Goal: Task Accomplishment & Management: Use online tool/utility

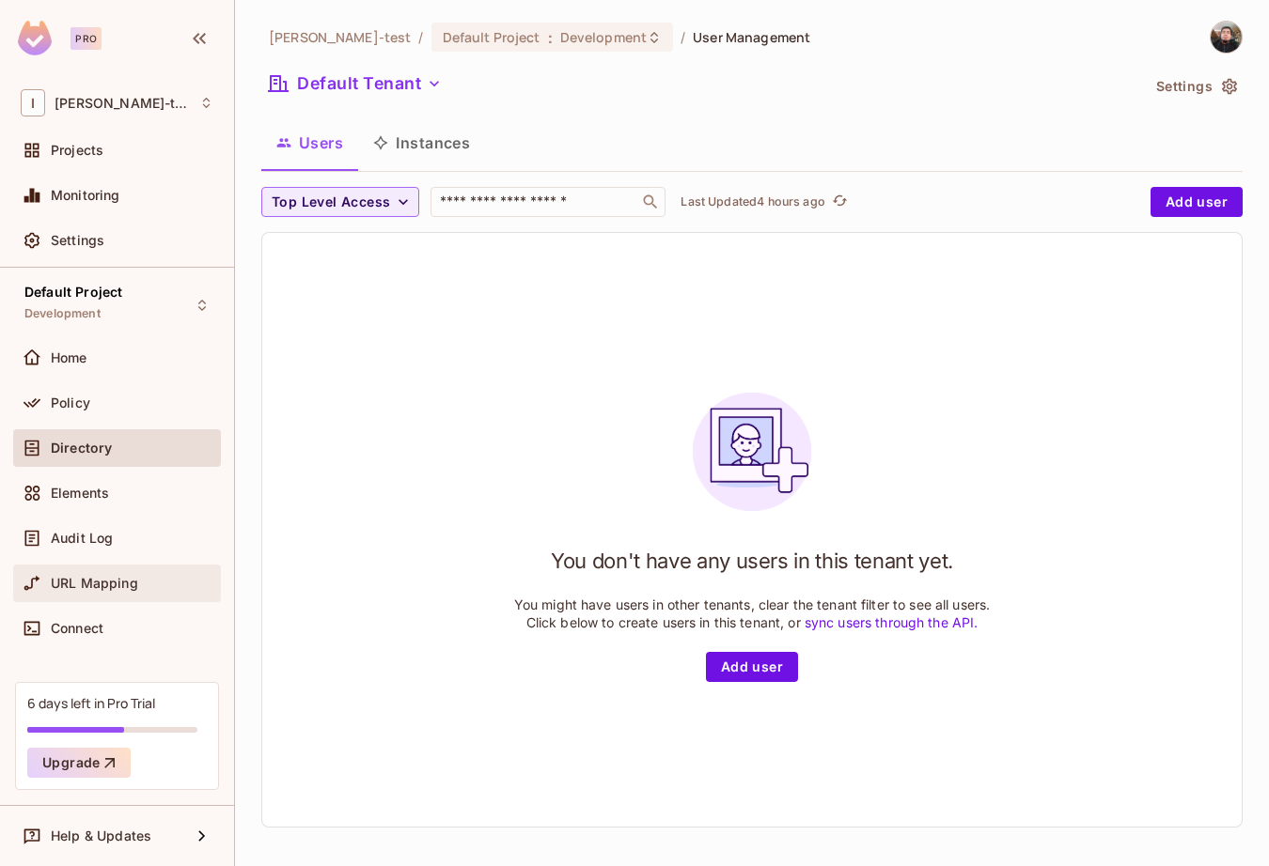
click at [80, 591] on div "URL Mapping" at bounding box center [117, 583] width 193 height 23
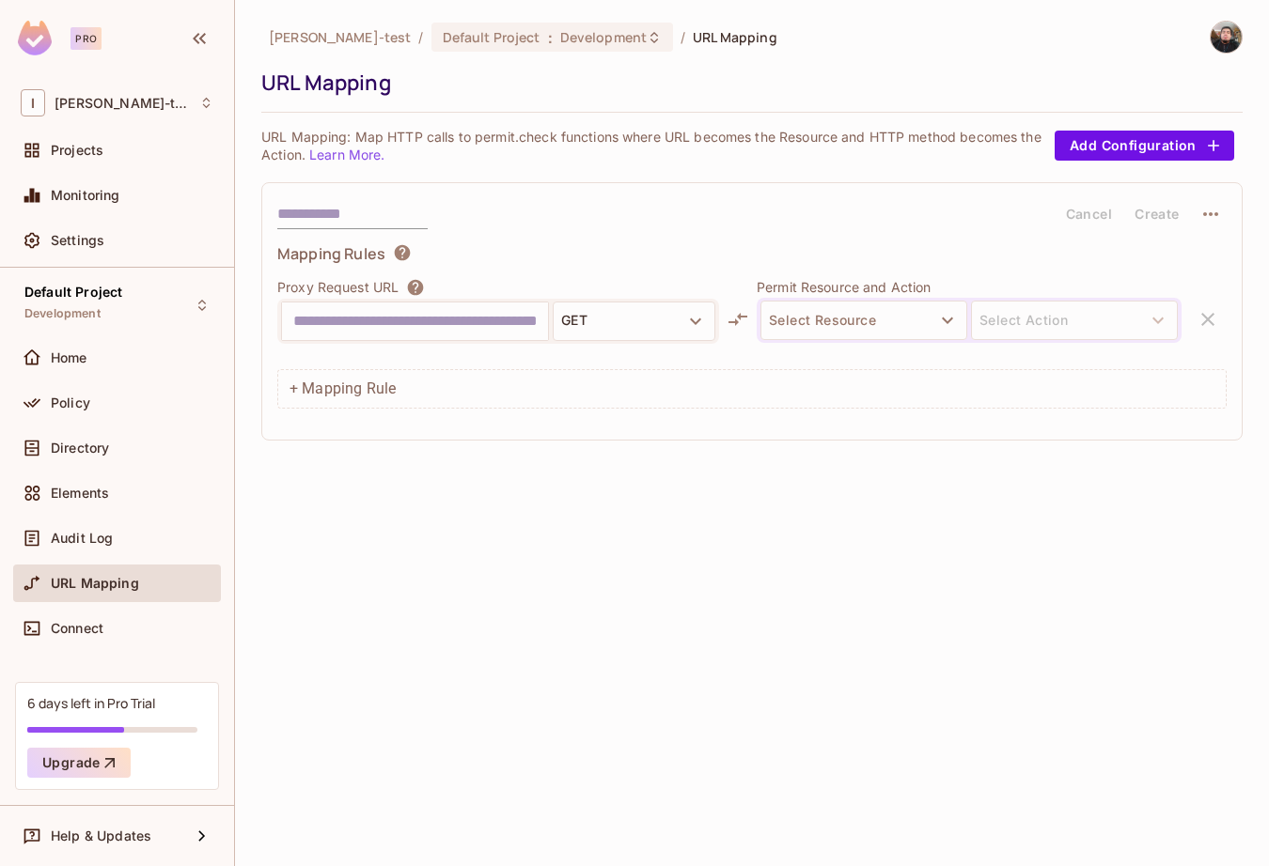
click at [463, 318] on input "text" at bounding box center [414, 321] width 243 height 30
type input "**********"
click at [463, 318] on input "**********" at bounding box center [414, 321] width 243 height 30
type input "**********"
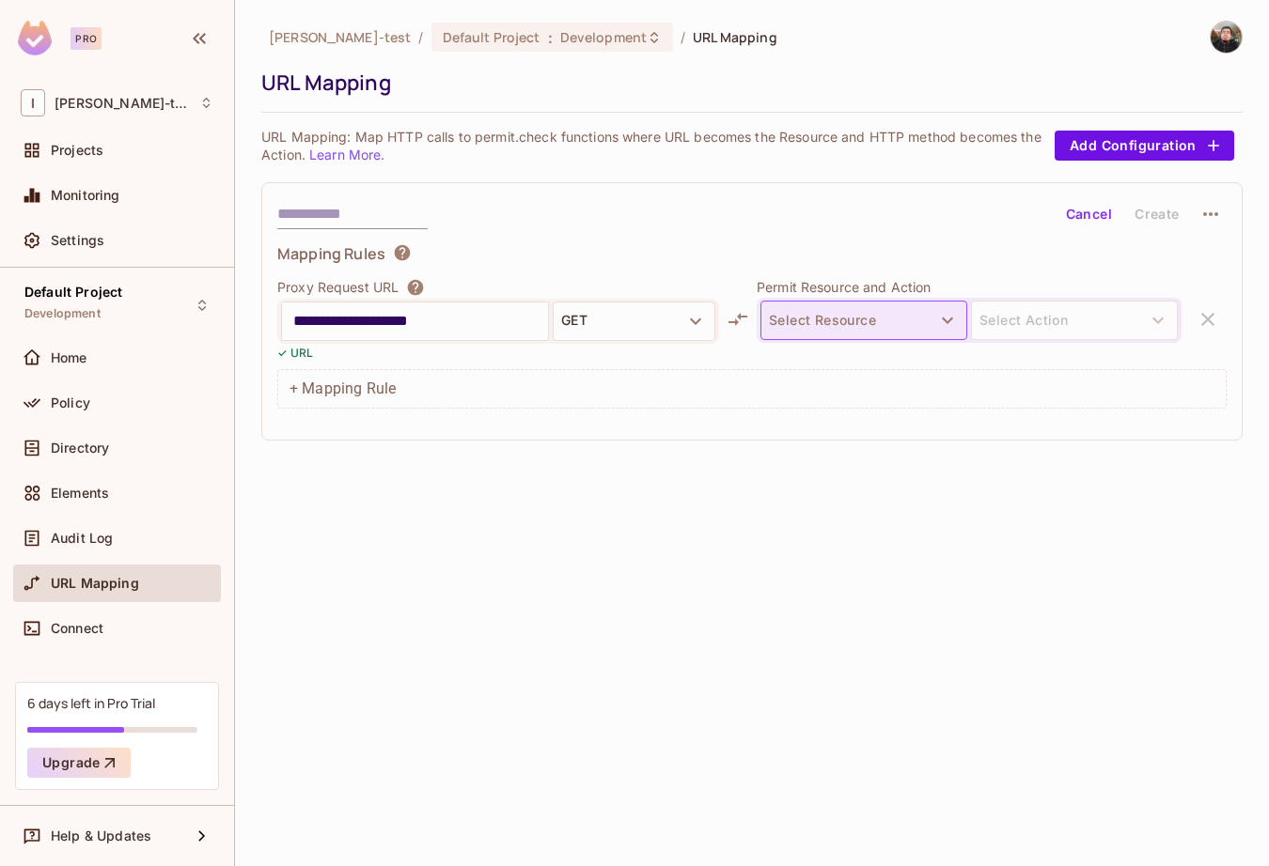
click at [809, 322] on button "Select Resource" at bounding box center [863, 320] width 207 height 39
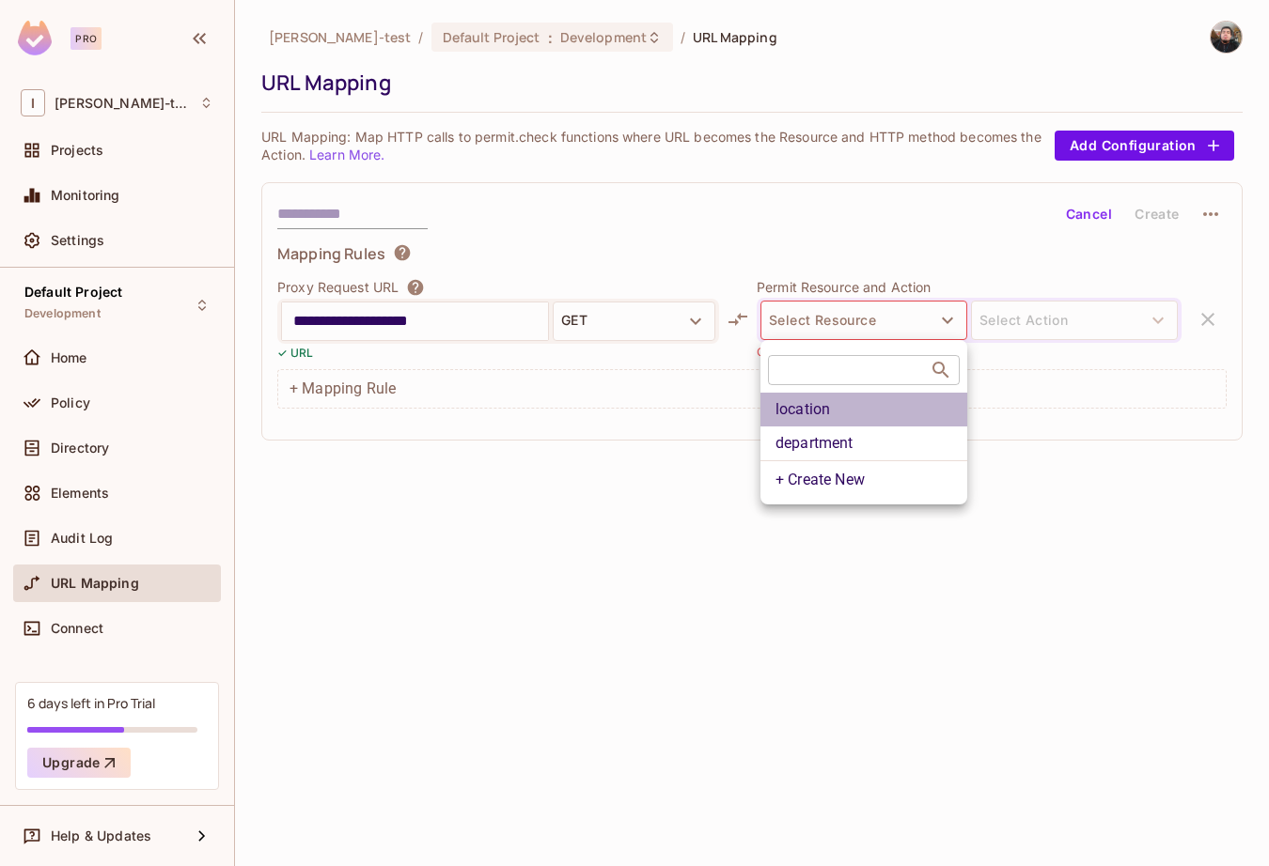
click at [860, 406] on li "location" at bounding box center [863, 410] width 207 height 34
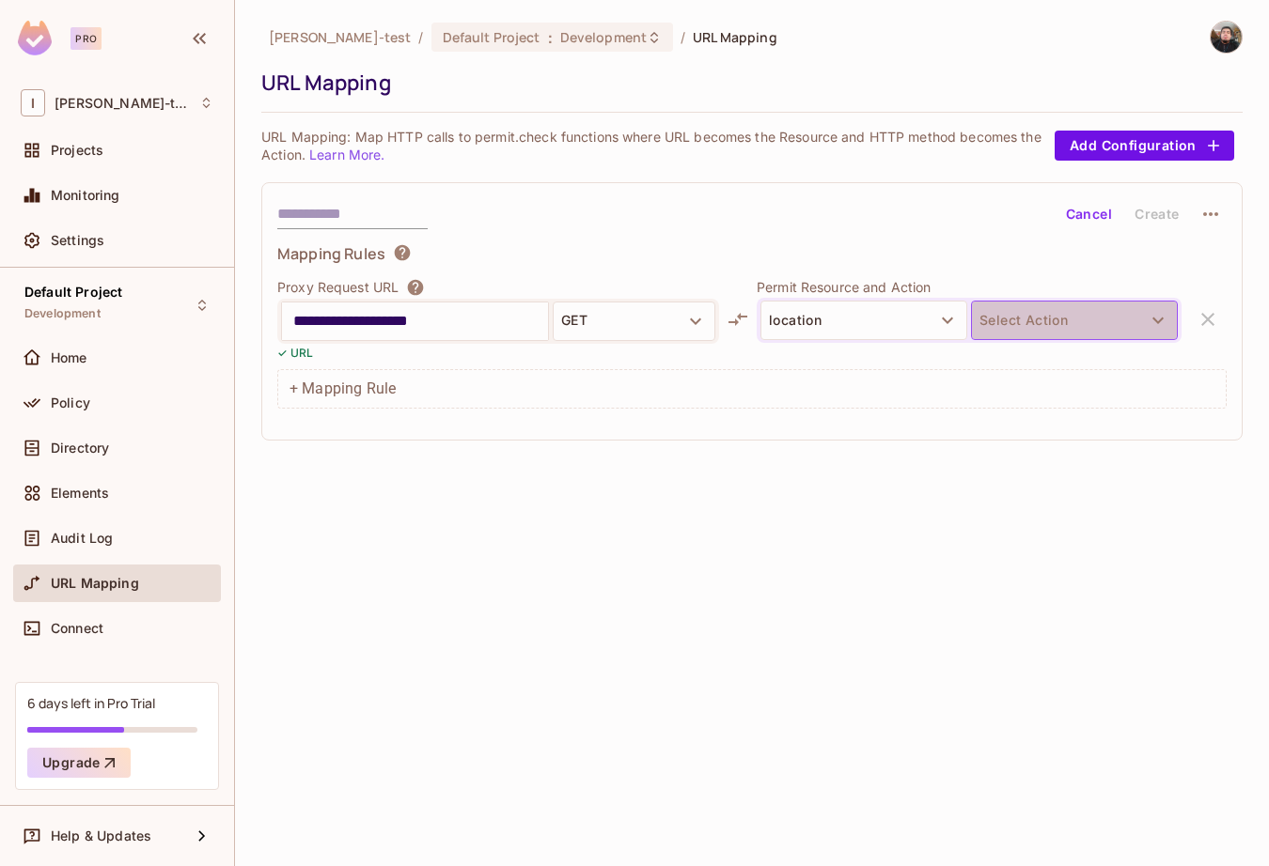
click at [1012, 304] on button "Select Action" at bounding box center [1074, 320] width 207 height 39
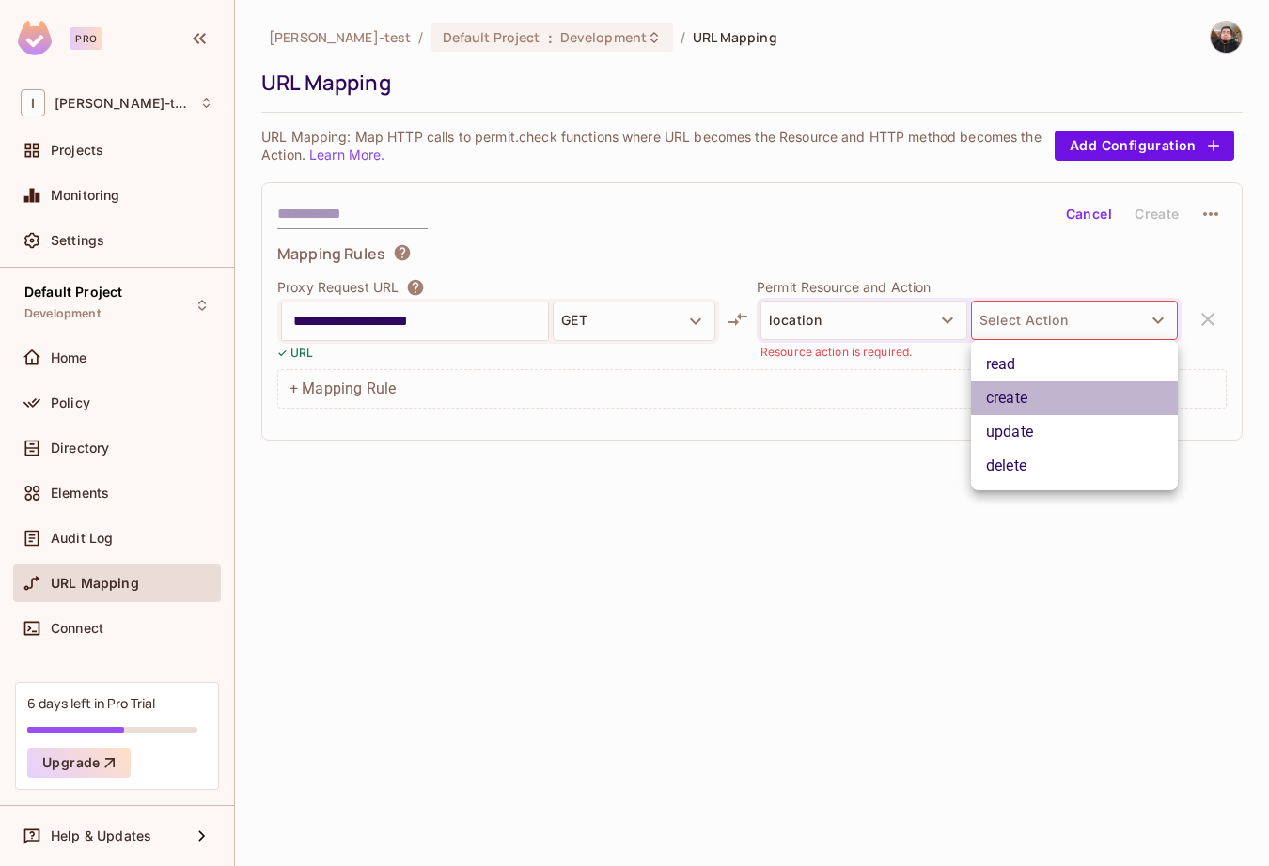
click at [1039, 393] on li "create" at bounding box center [1074, 399] width 207 height 34
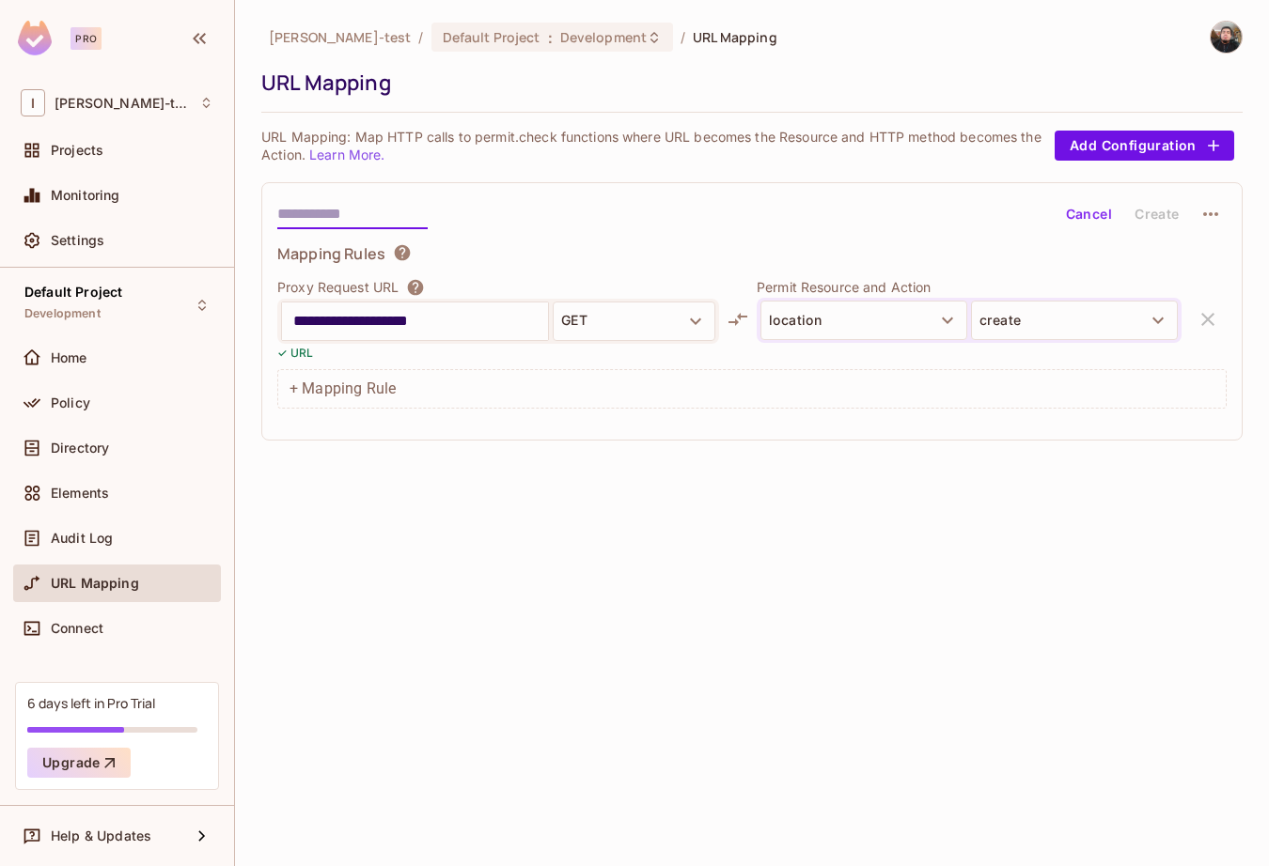
click at [375, 224] on input "text" at bounding box center [352, 214] width 150 height 30
click at [328, 210] on input "text" at bounding box center [352, 214] width 150 height 30
type input "**********"
click at [1159, 205] on button "Create" at bounding box center [1157, 214] width 60 height 30
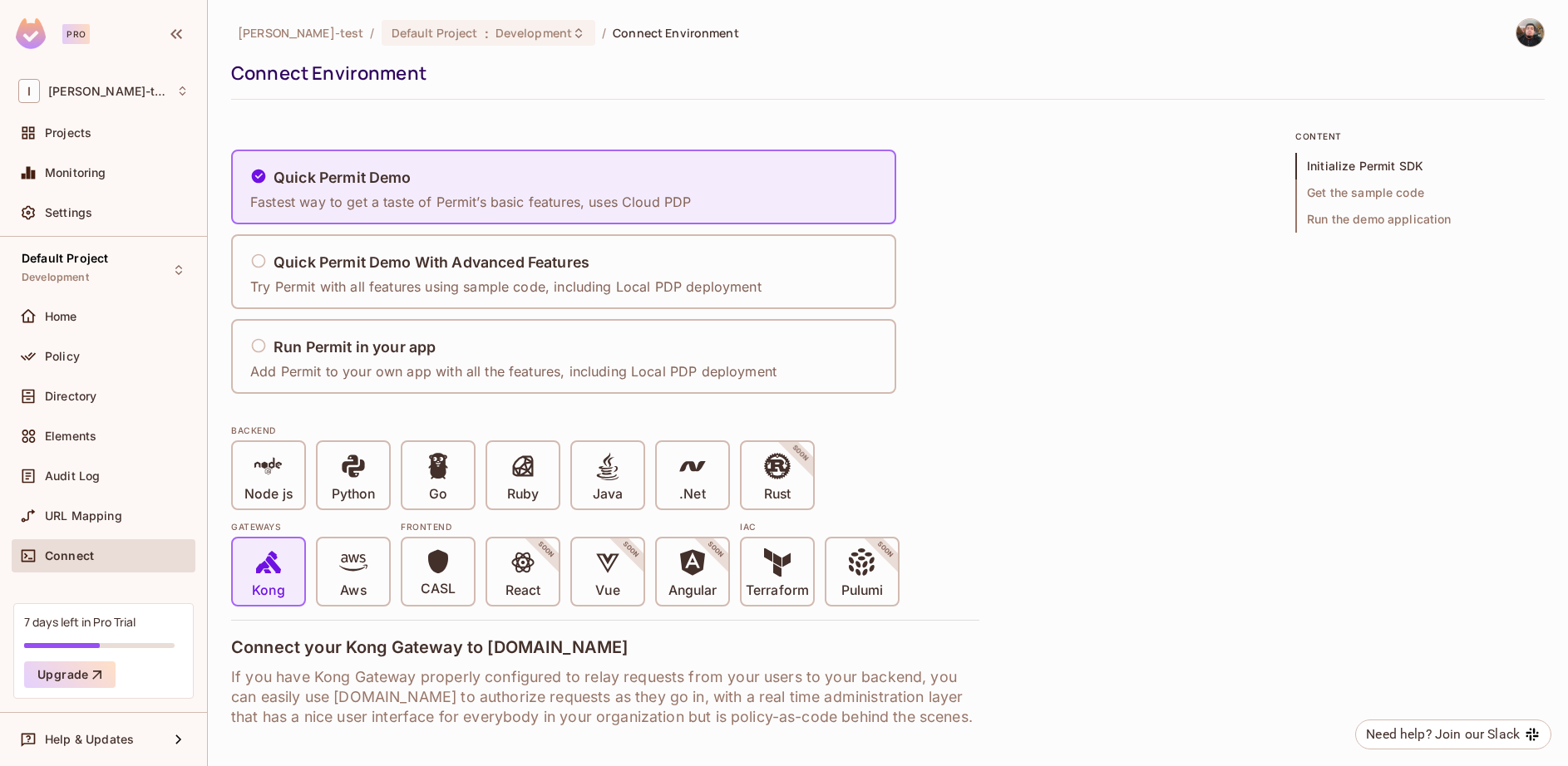
scroll to position [1730, 0]
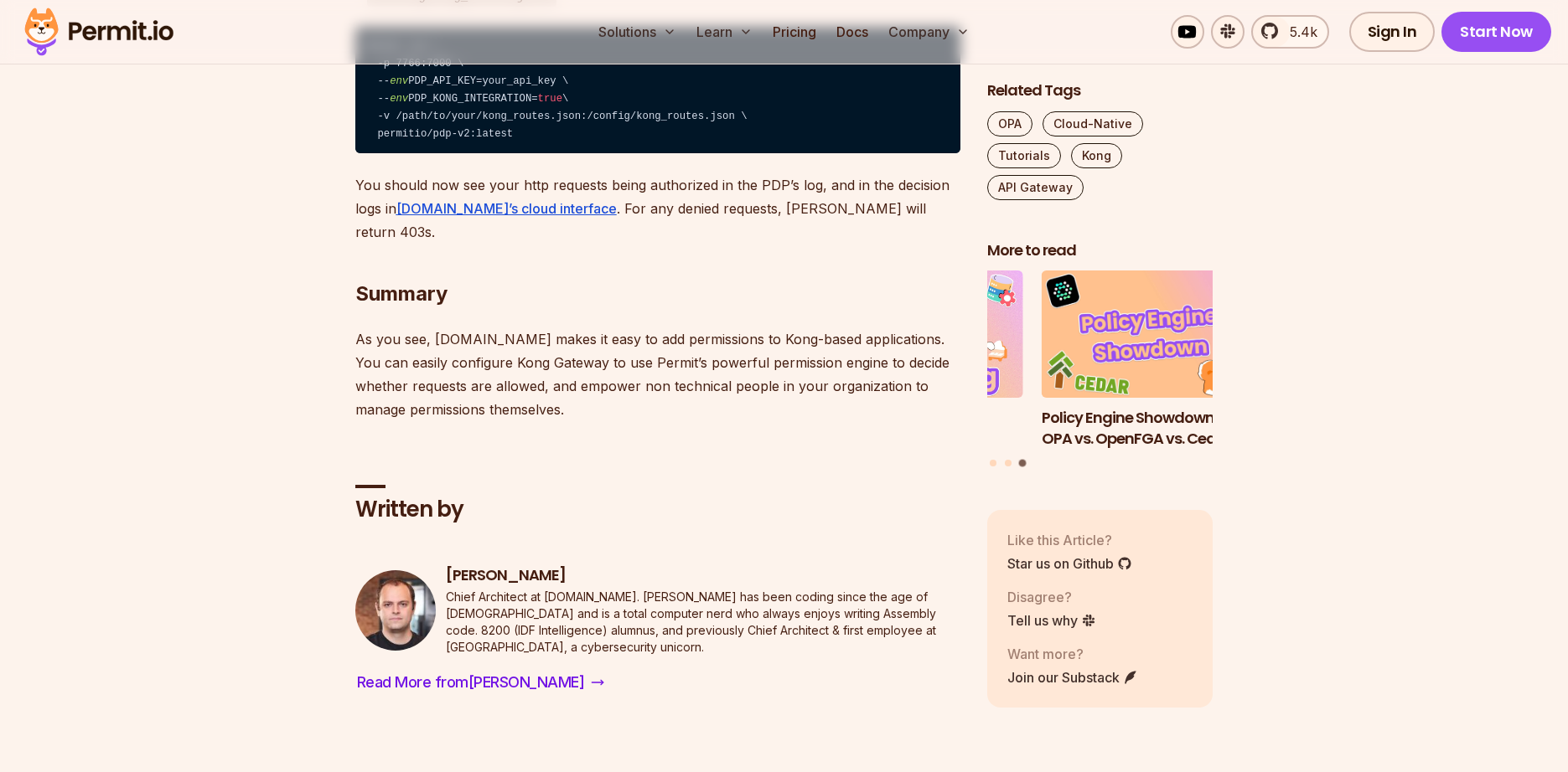
scroll to position [8, 0]
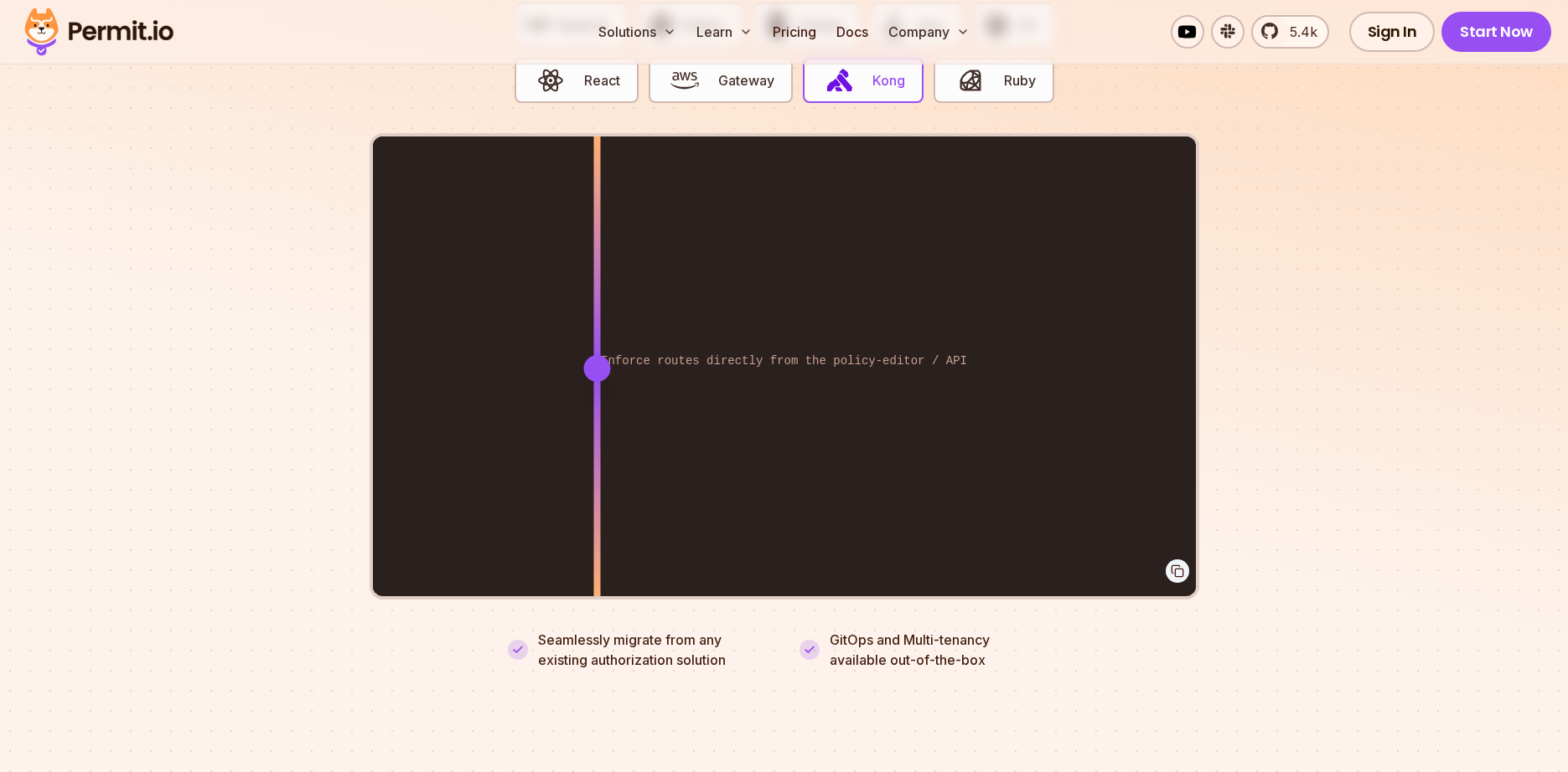
scroll to position [3404, 0]
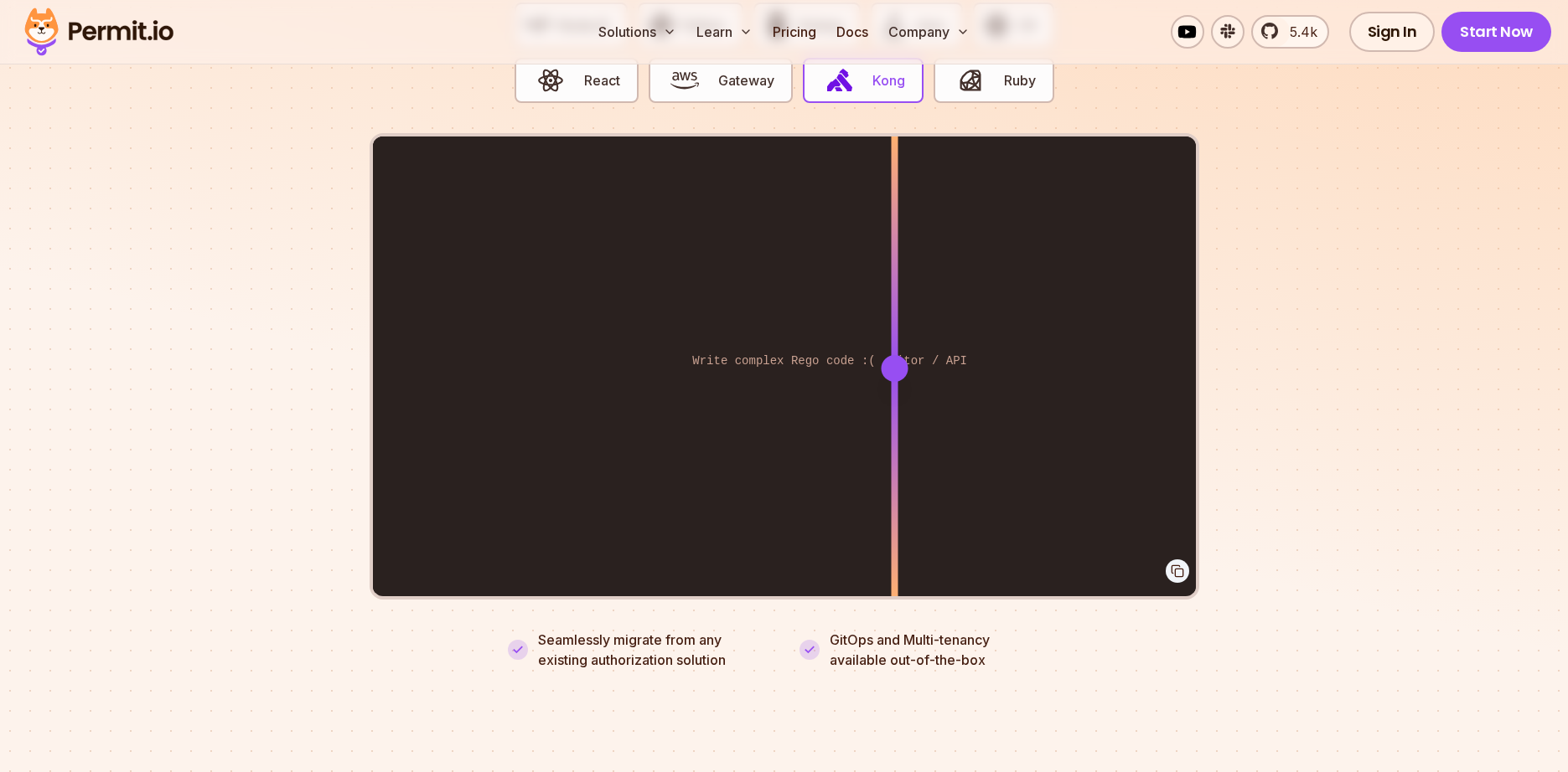
drag, startPoint x: 592, startPoint y: 344, endPoint x: 741, endPoint y: 365, distance: 150.5
click at [891, 365] on div at bounding box center [895, 367] width 7 height 463
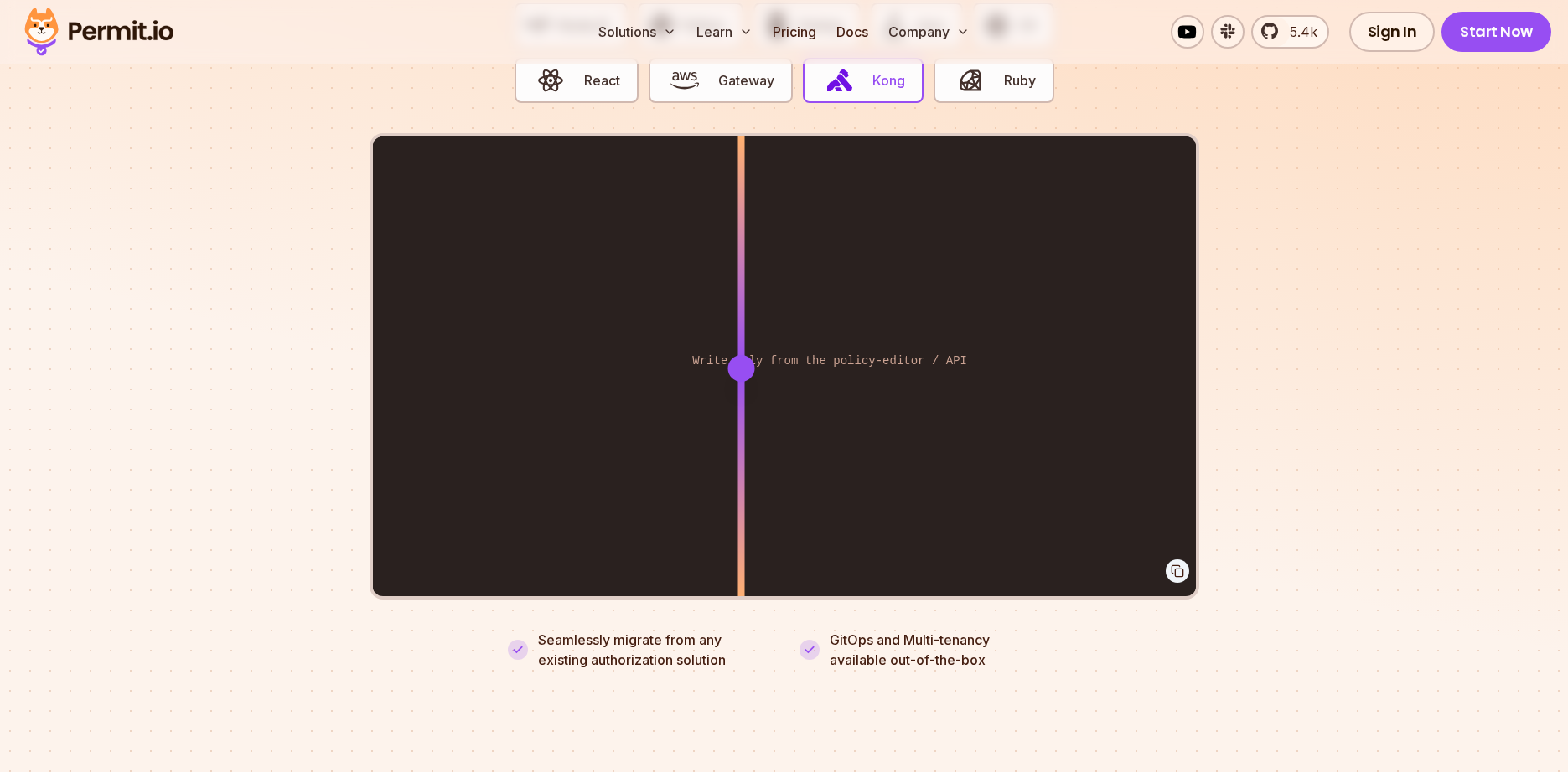
scroll to position [3081, 0]
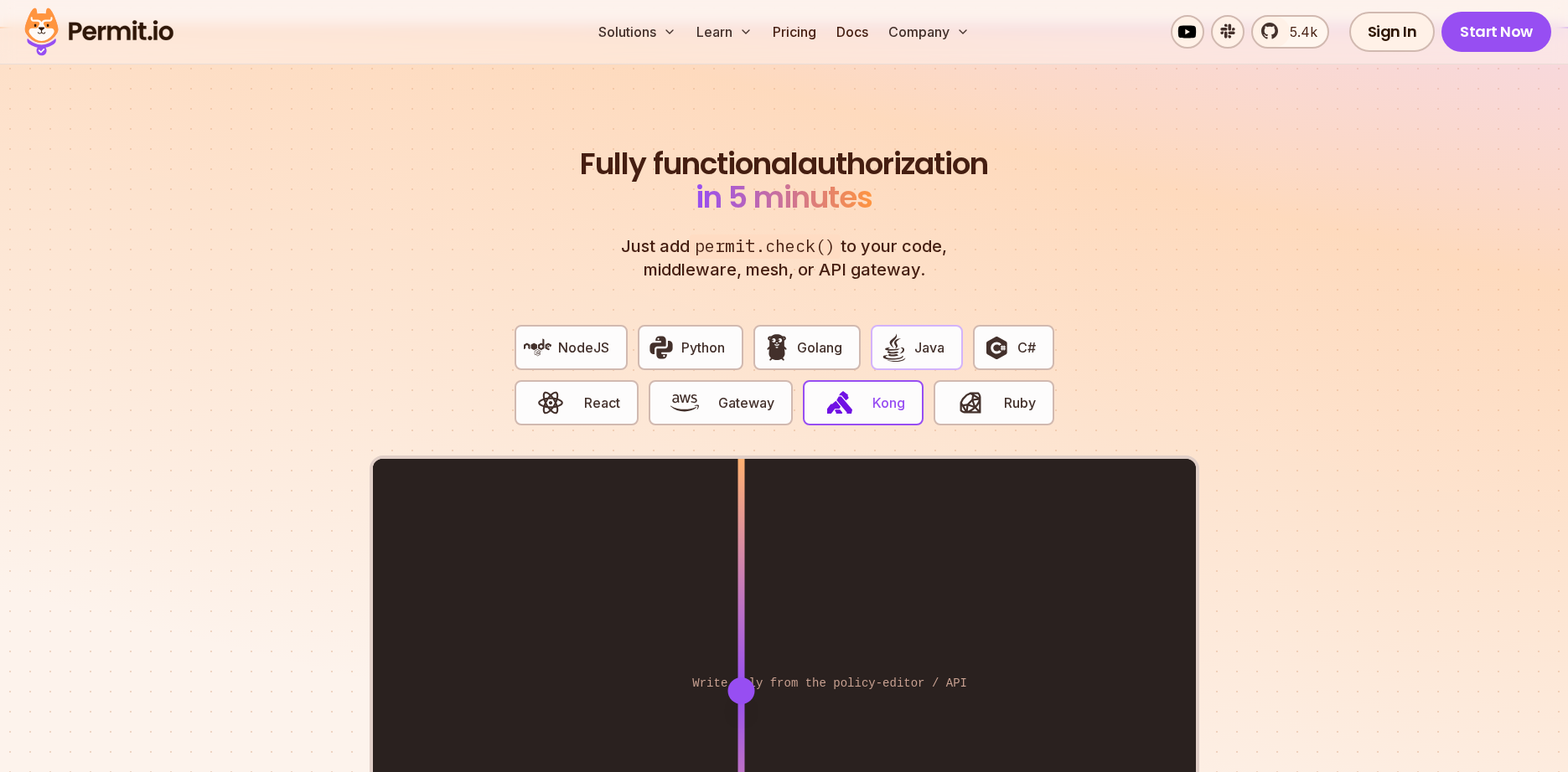
click at [921, 338] on span "Java" at bounding box center [929, 348] width 30 height 21
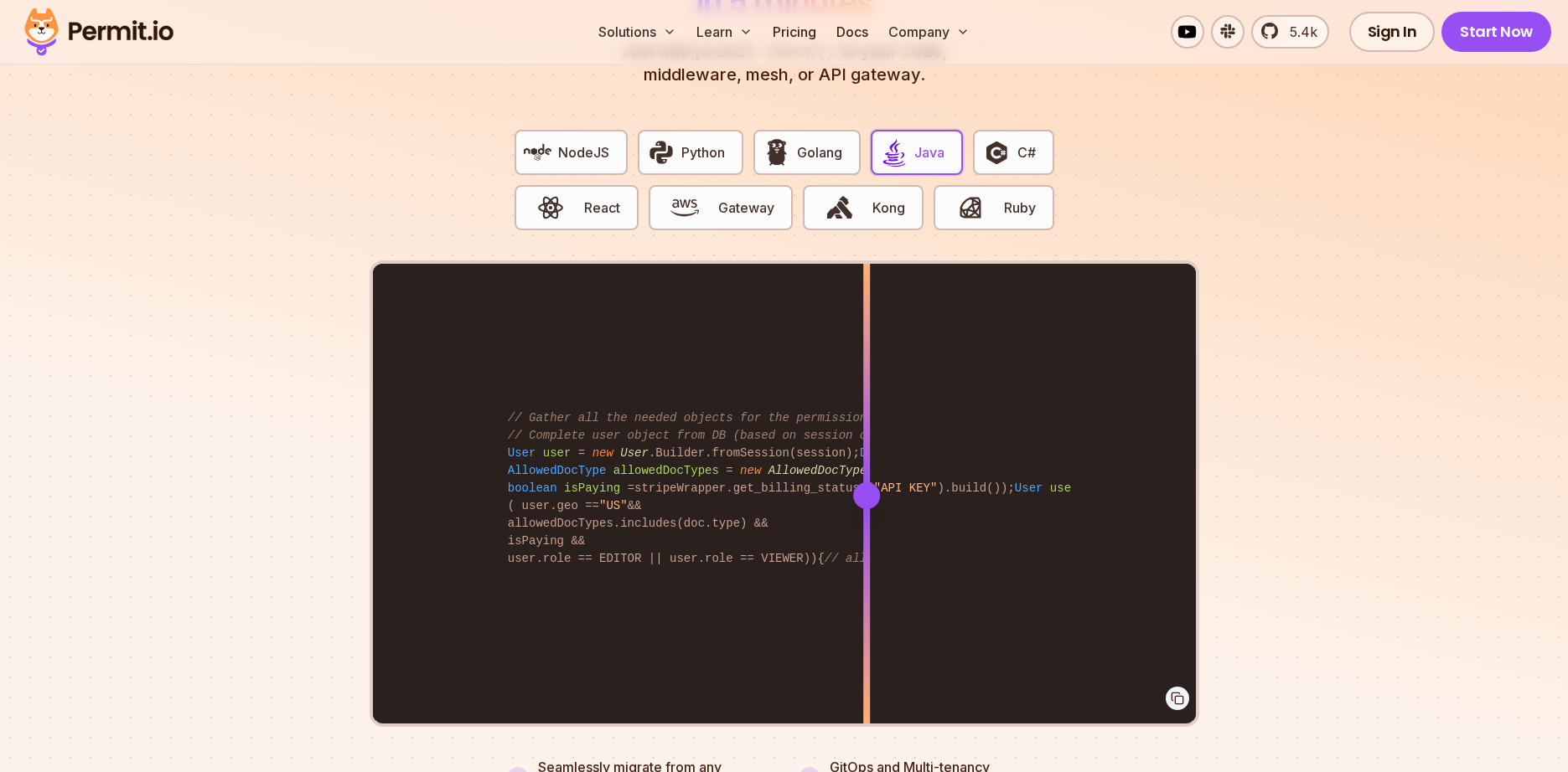
scroll to position [3296, 0]
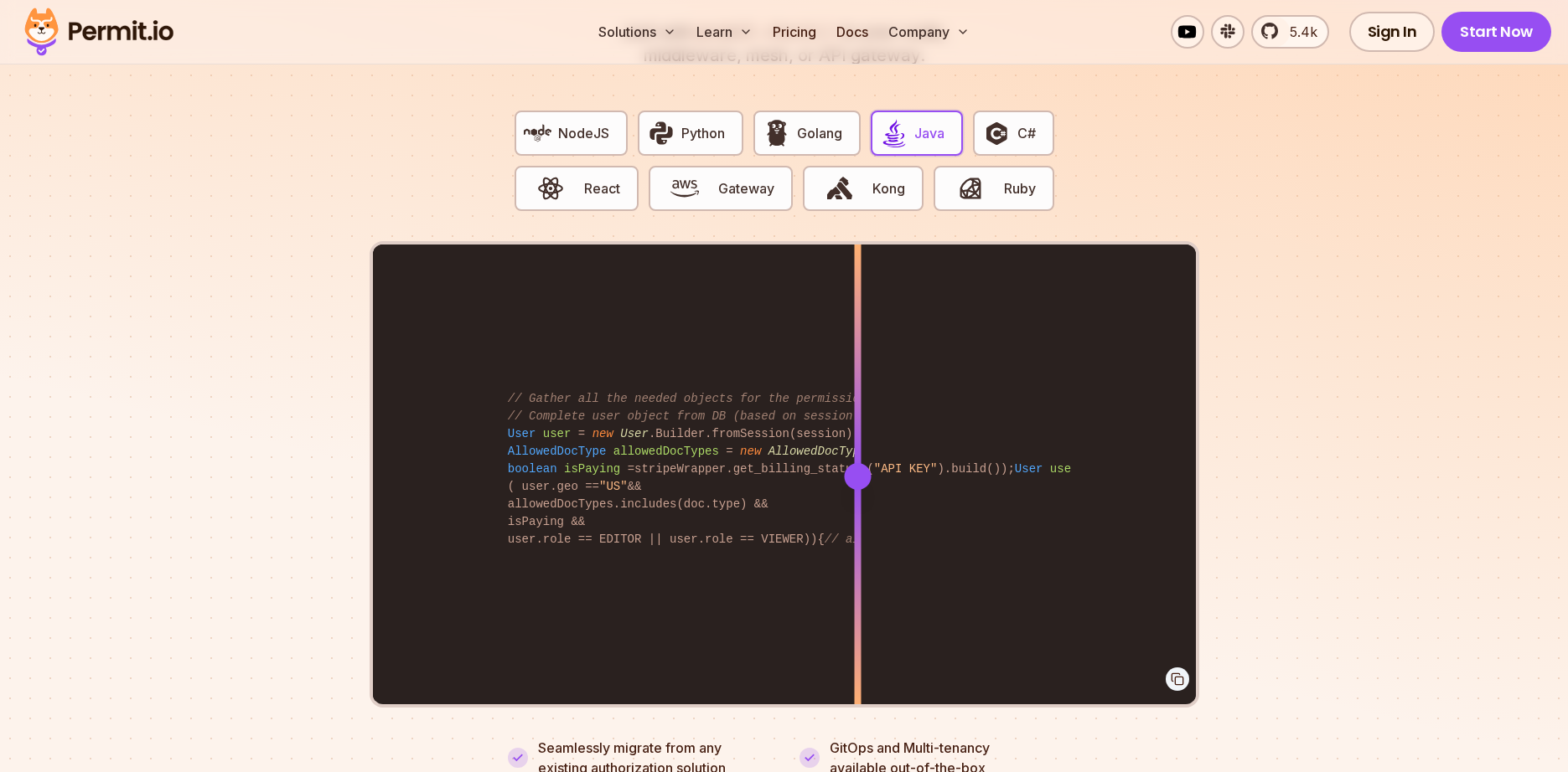
drag, startPoint x: 865, startPoint y: 459, endPoint x: 826, endPoint y: 487, distance: 48.0
click at [854, 487] on div at bounding box center [858, 475] width 7 height 463
click at [608, 128] on button "NodeJS" at bounding box center [571, 133] width 113 height 45
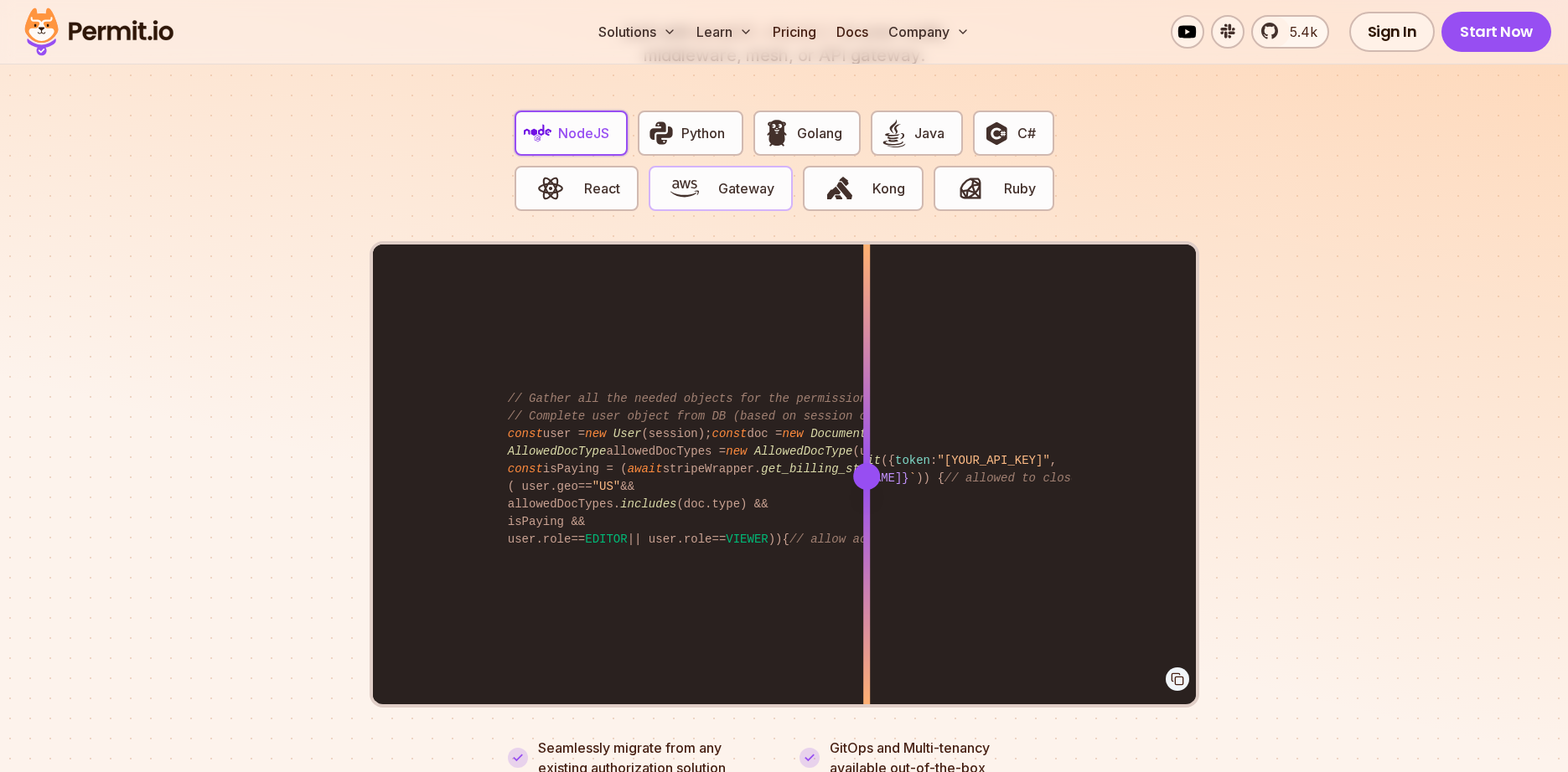
click at [730, 178] on span "Gateway" at bounding box center [746, 188] width 56 height 21
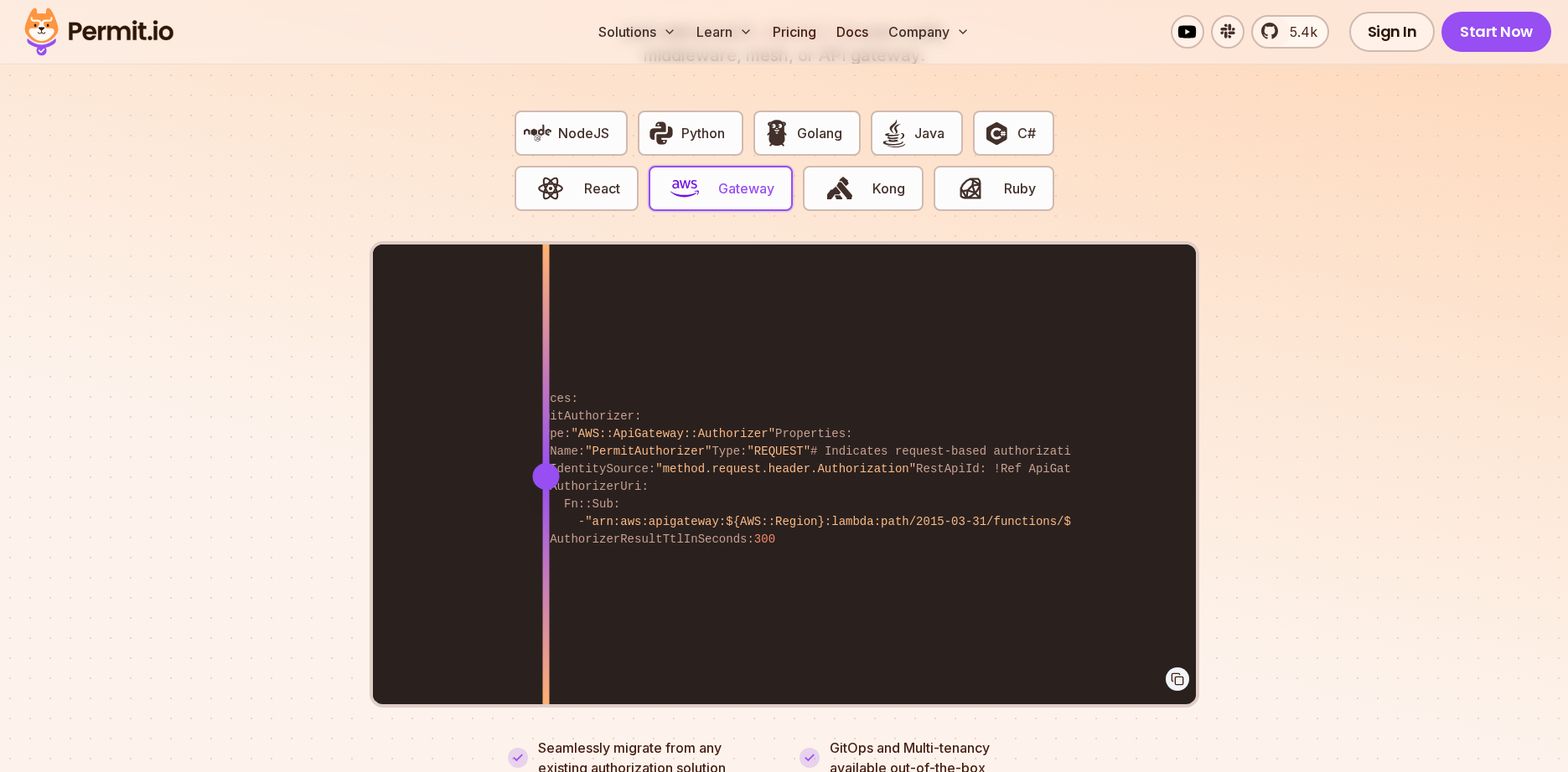
drag, startPoint x: 863, startPoint y: 462, endPoint x: 546, endPoint y: 464, distance: 317.0
click at [546, 464] on div at bounding box center [546, 477] width 27 height 27
click at [856, 174] on span "button" at bounding box center [839, 188] width 56 height 29
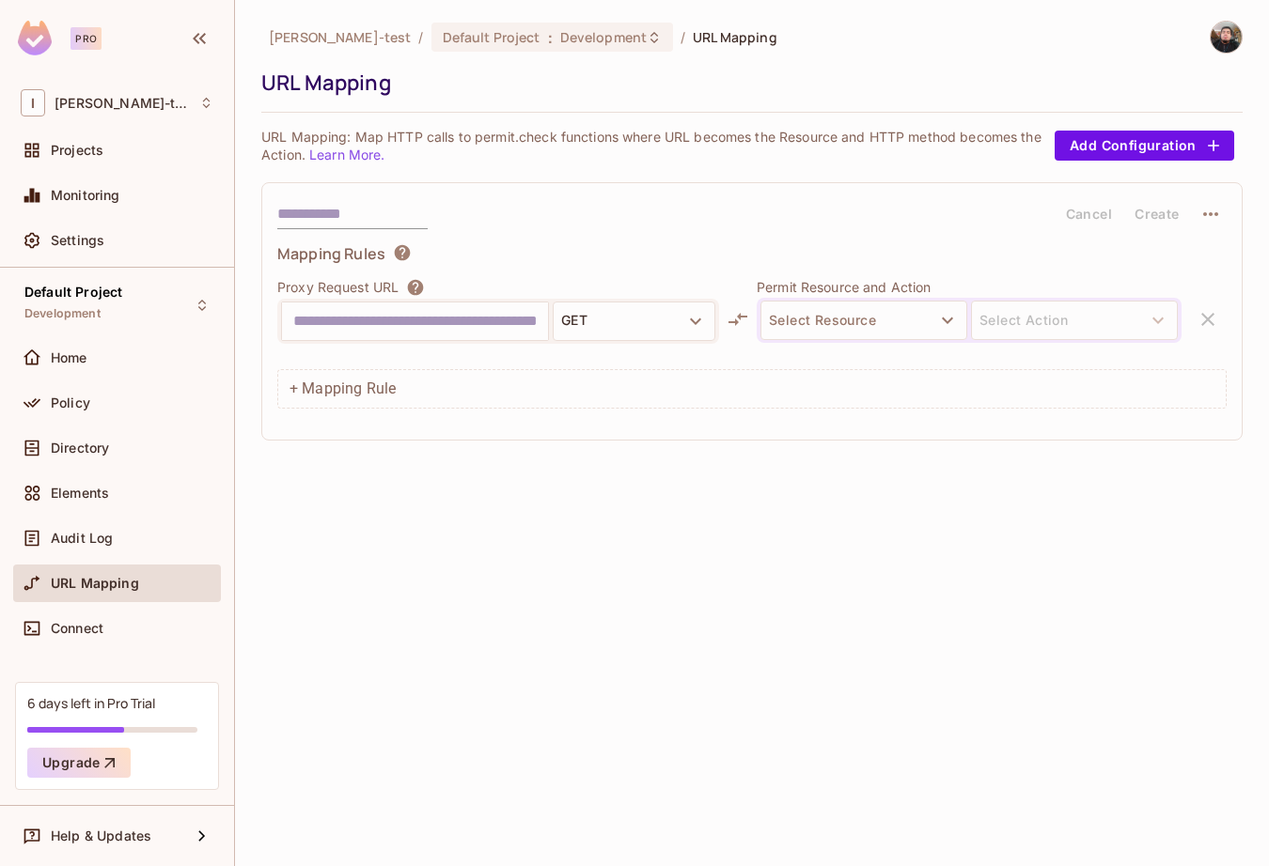
click at [427, 326] on input "text" at bounding box center [414, 321] width 243 height 30
type input "**********"
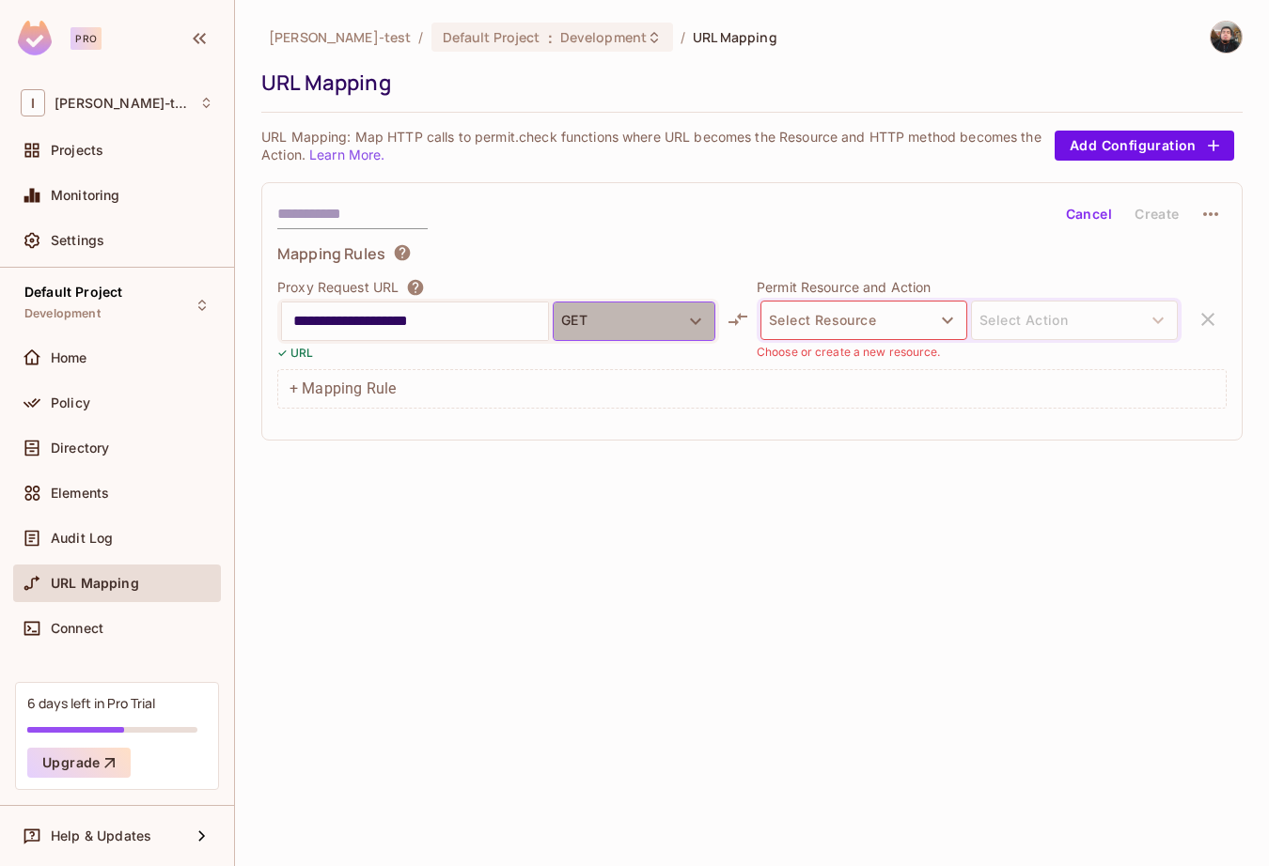
click at [649, 334] on button "GET" at bounding box center [634, 321] width 163 height 39
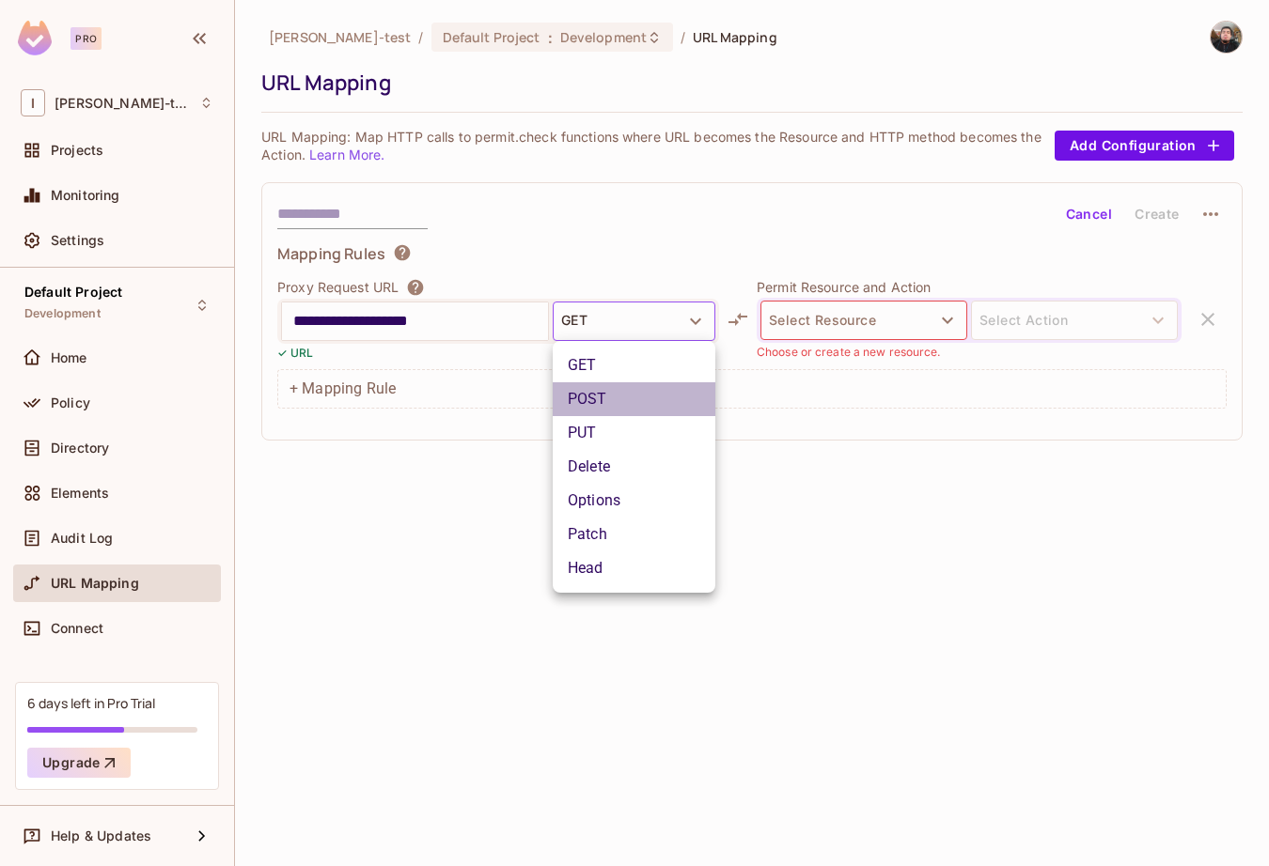
click at [622, 409] on li "POST" at bounding box center [634, 399] width 163 height 34
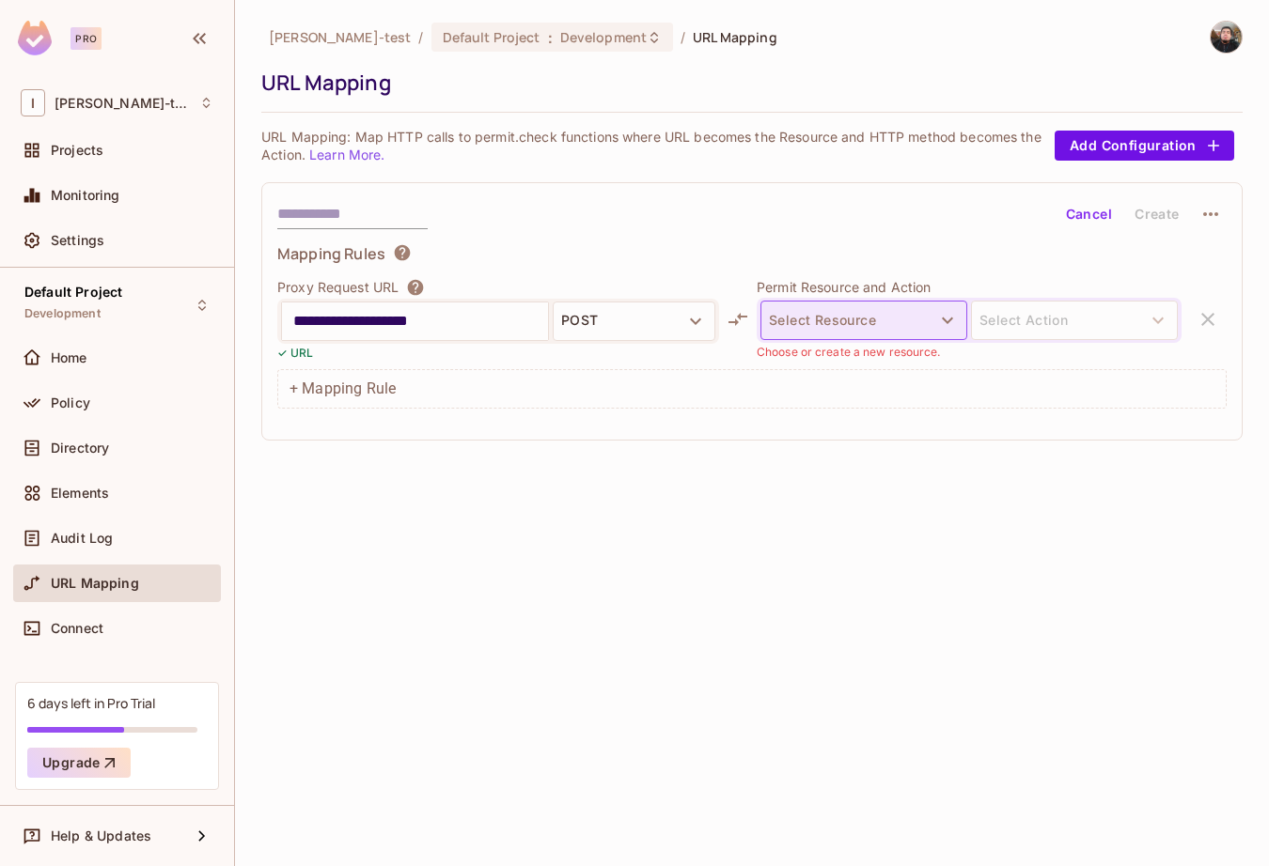
click at [794, 327] on button "Select Resource" at bounding box center [863, 320] width 207 height 39
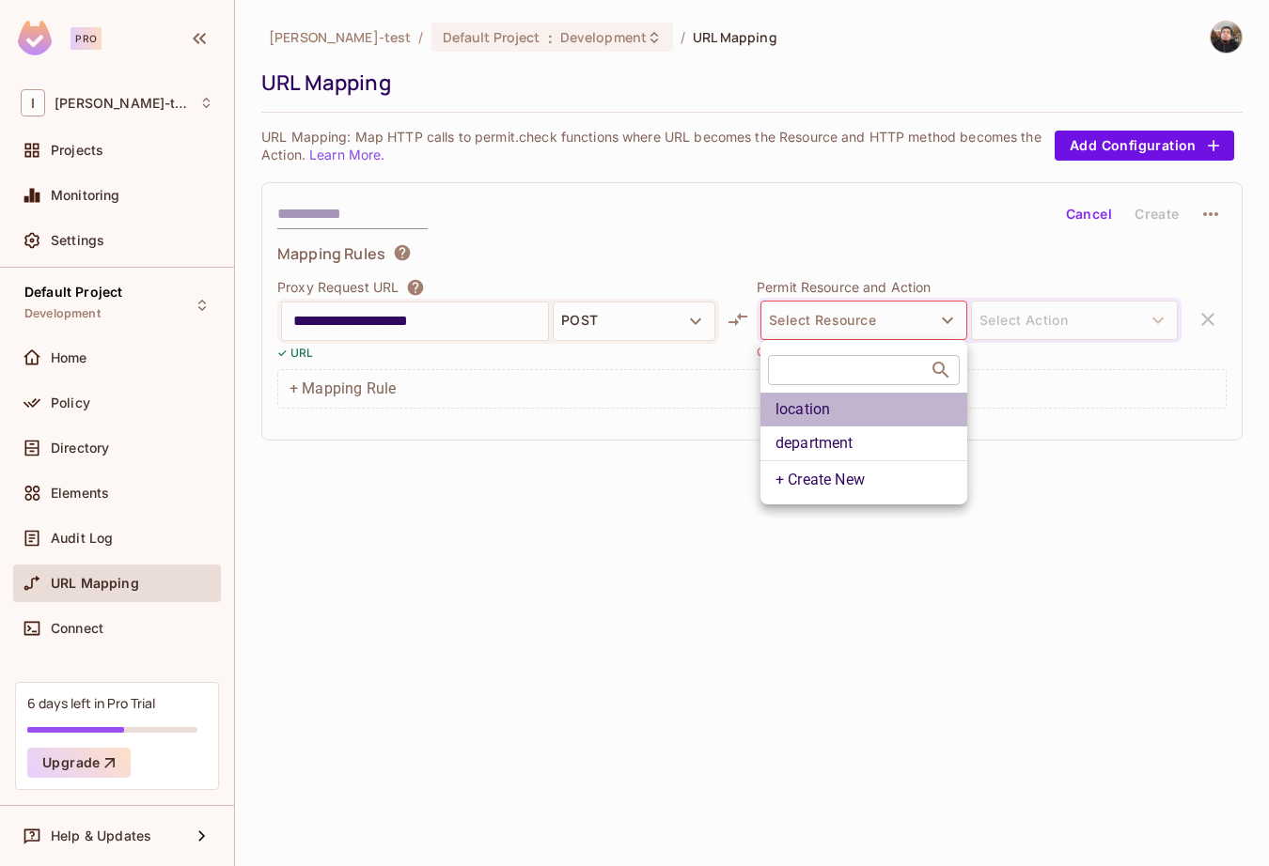
click at [840, 415] on li "location" at bounding box center [863, 410] width 207 height 34
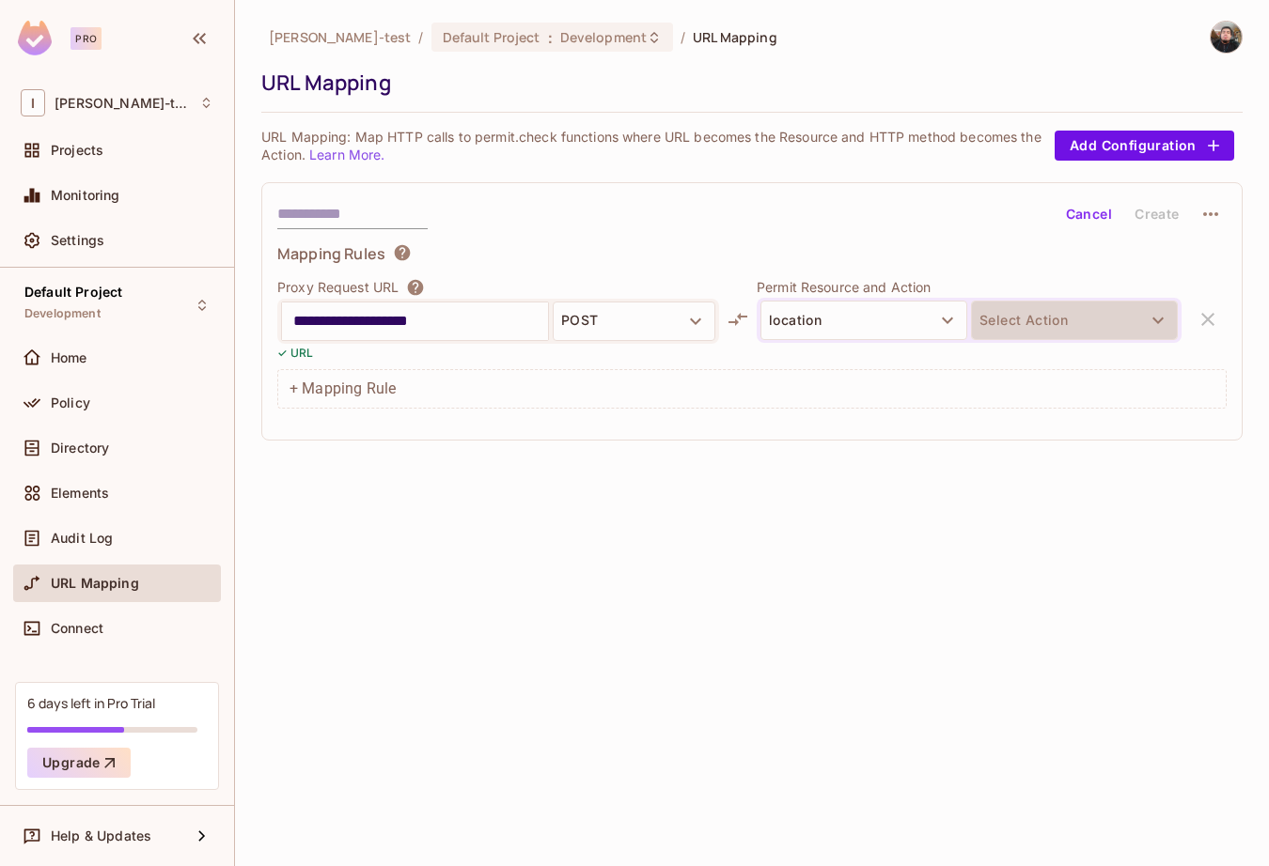
click at [982, 314] on button "Select Action" at bounding box center [1074, 320] width 207 height 39
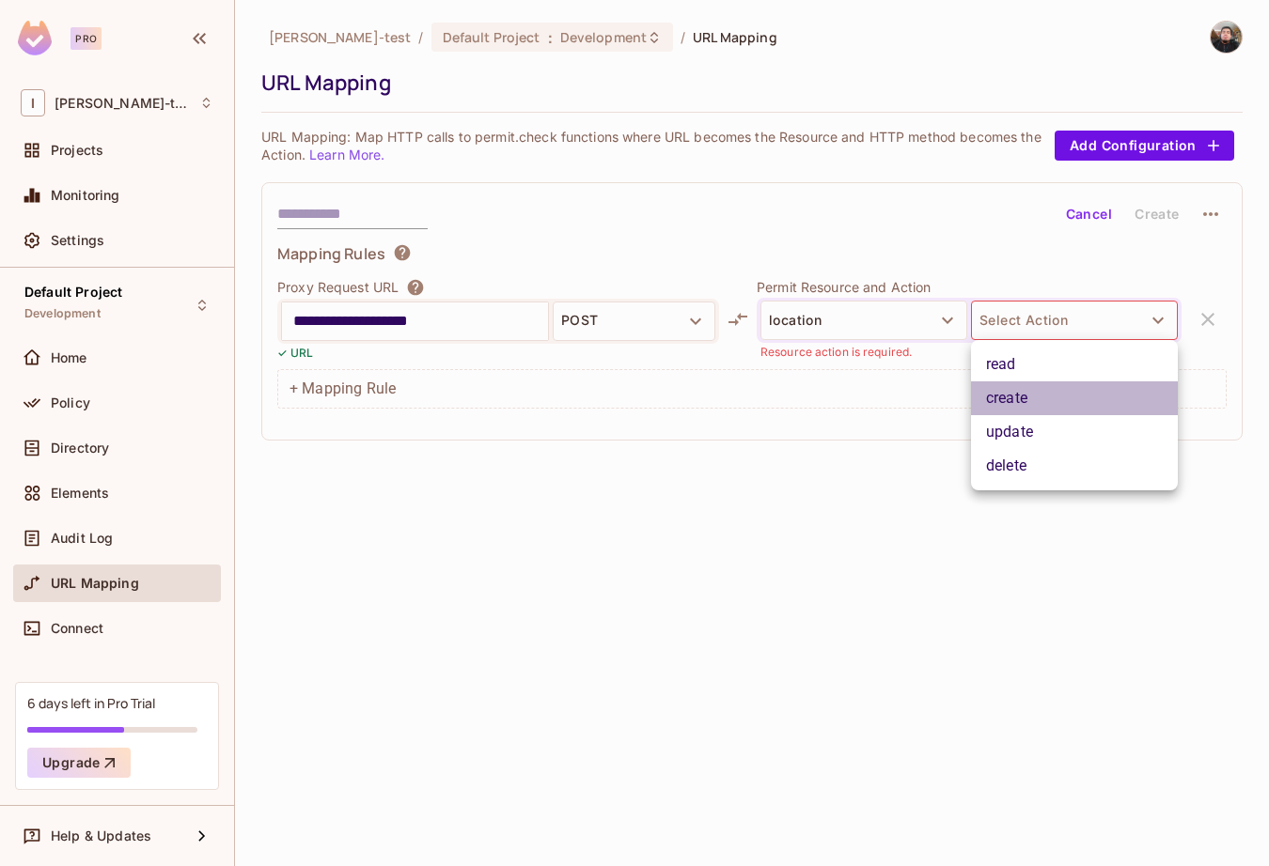
click at [1033, 396] on li "create" at bounding box center [1074, 399] width 207 height 34
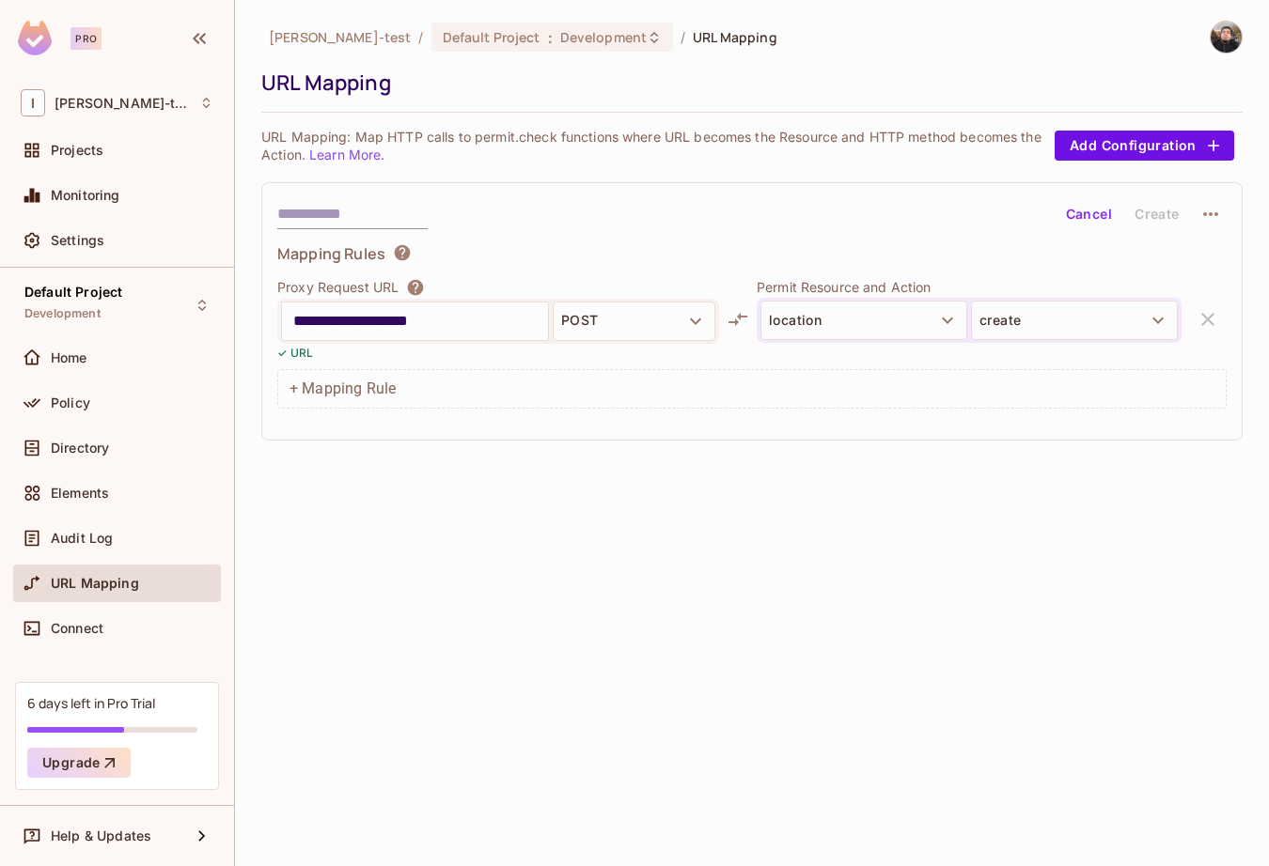
click at [412, 214] on input "text" at bounding box center [352, 214] width 150 height 30
type input "**********"
click at [1176, 202] on button "Create" at bounding box center [1157, 214] width 60 height 30
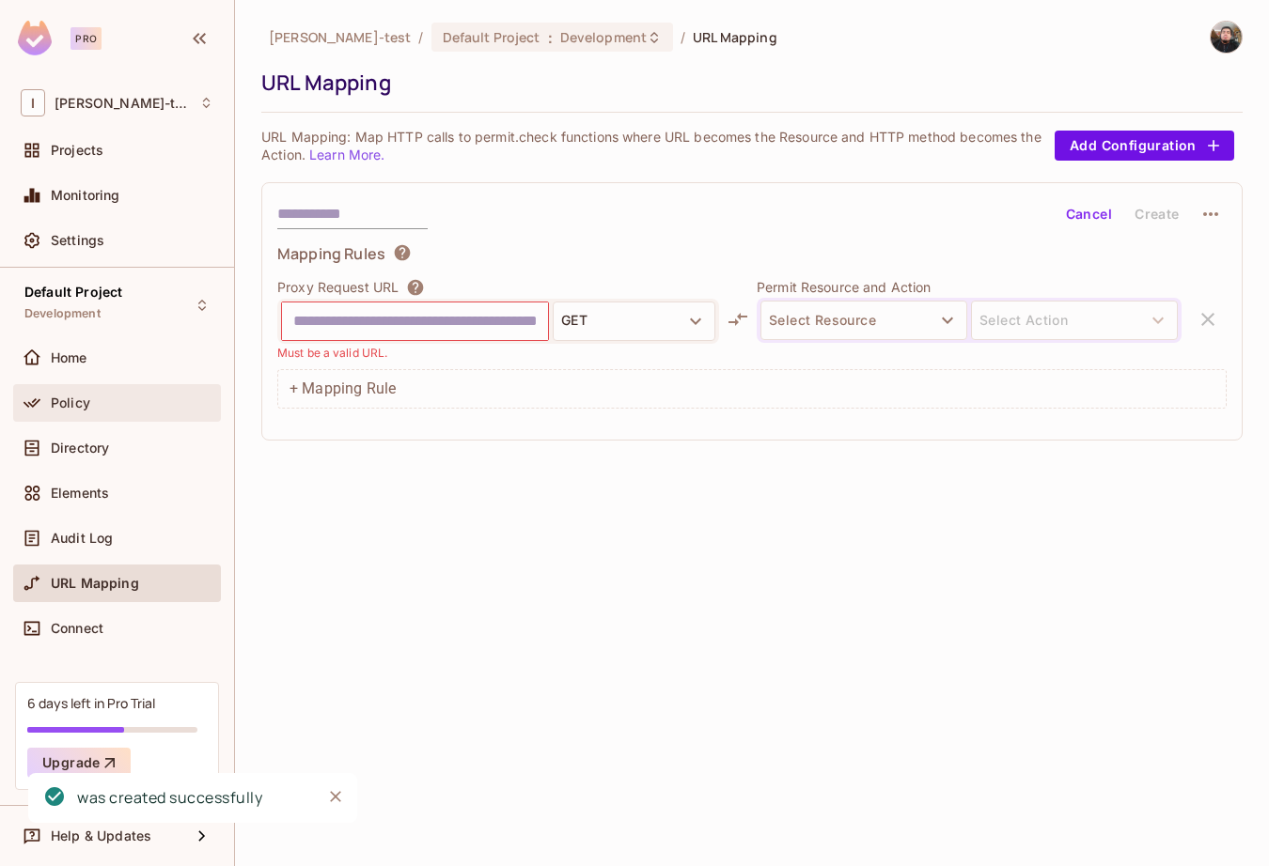
click at [85, 392] on div "Policy" at bounding box center [117, 403] width 193 height 23
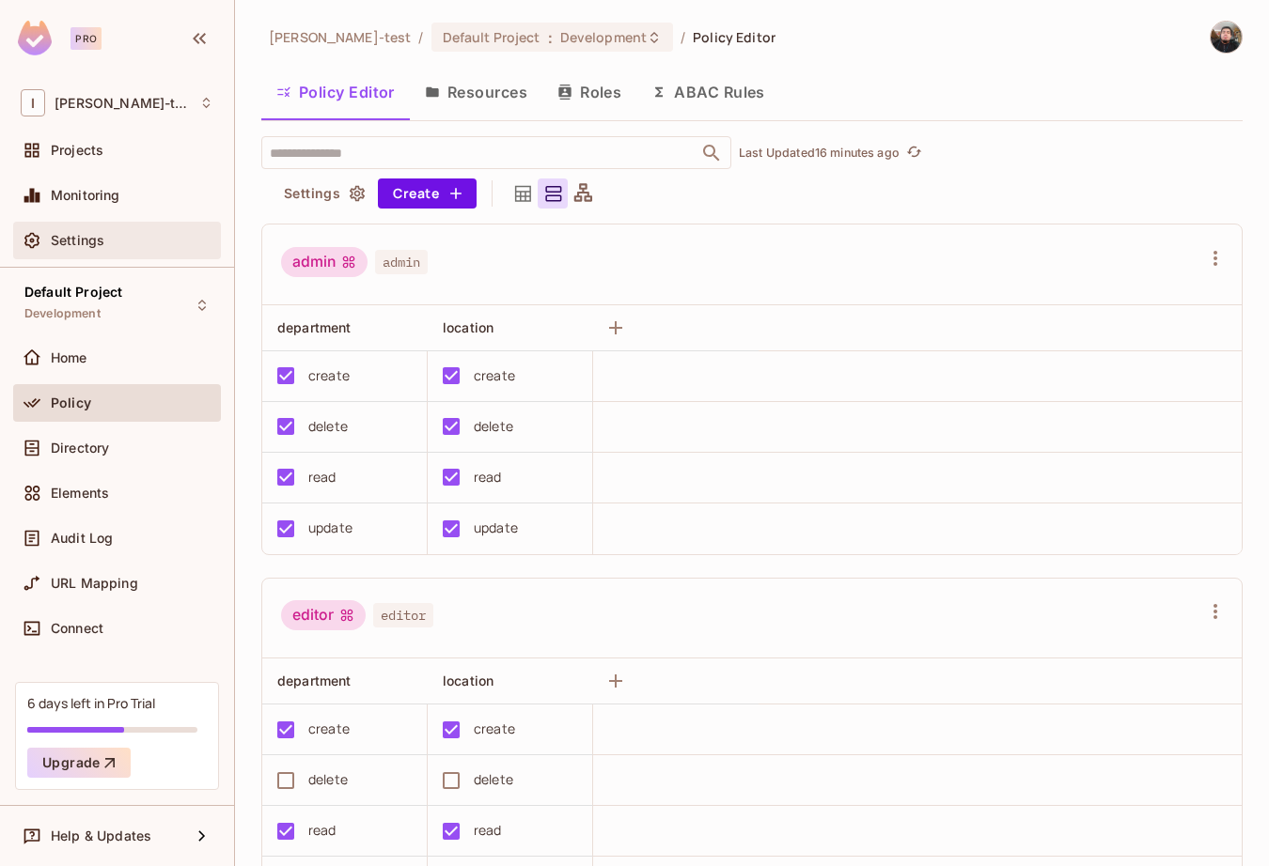
click at [70, 252] on div "Settings" at bounding box center [117, 240] width 193 height 23
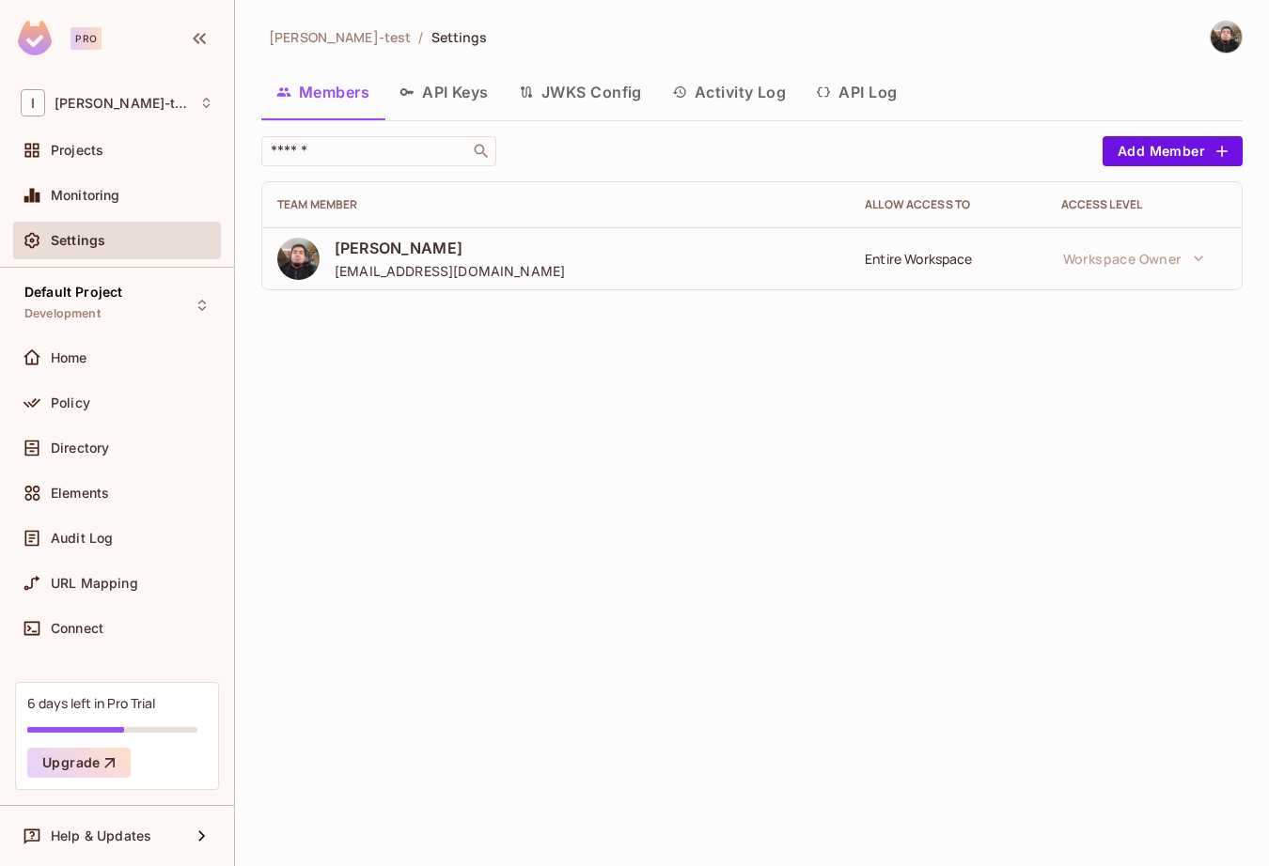
click at [549, 100] on button "JWKS Config" at bounding box center [580, 92] width 153 height 47
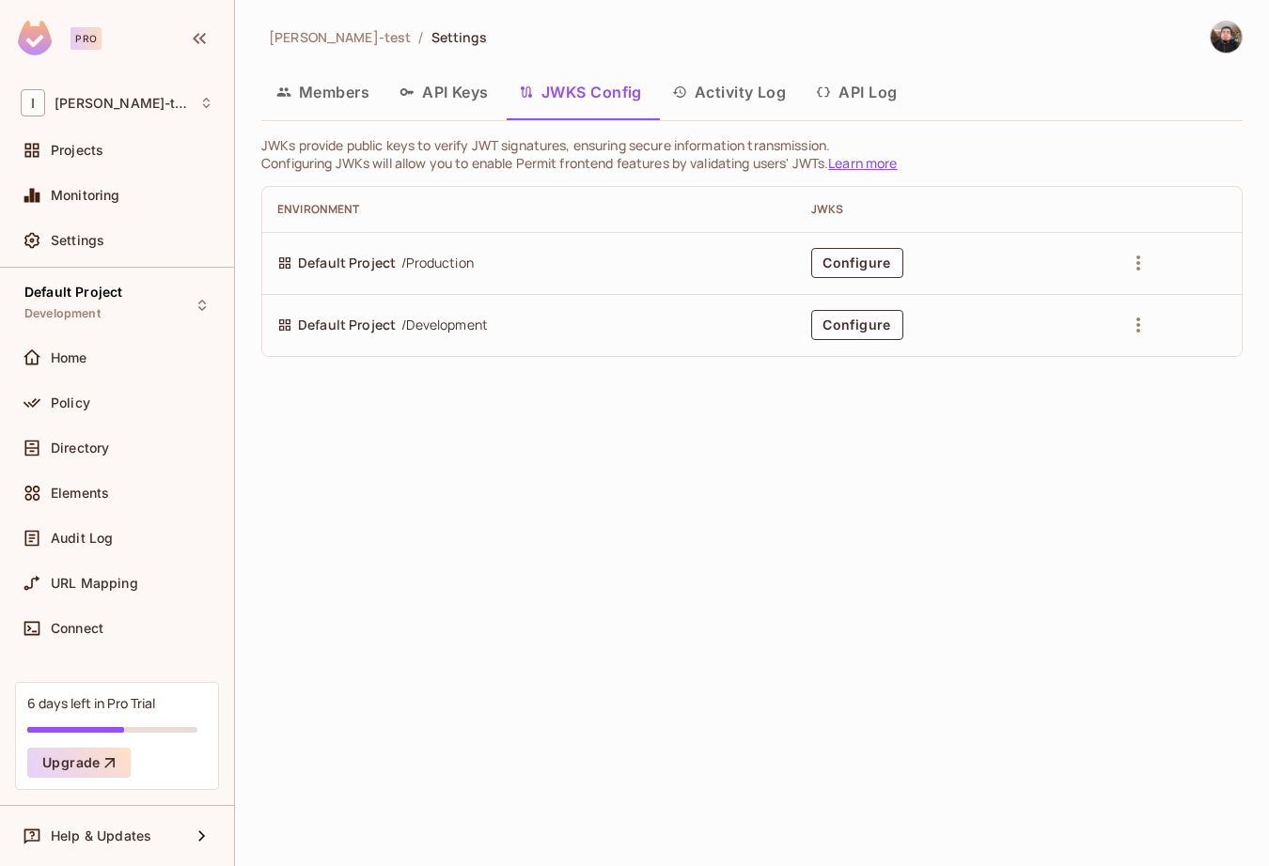
click at [751, 101] on button "Activity Log" at bounding box center [729, 92] width 145 height 47
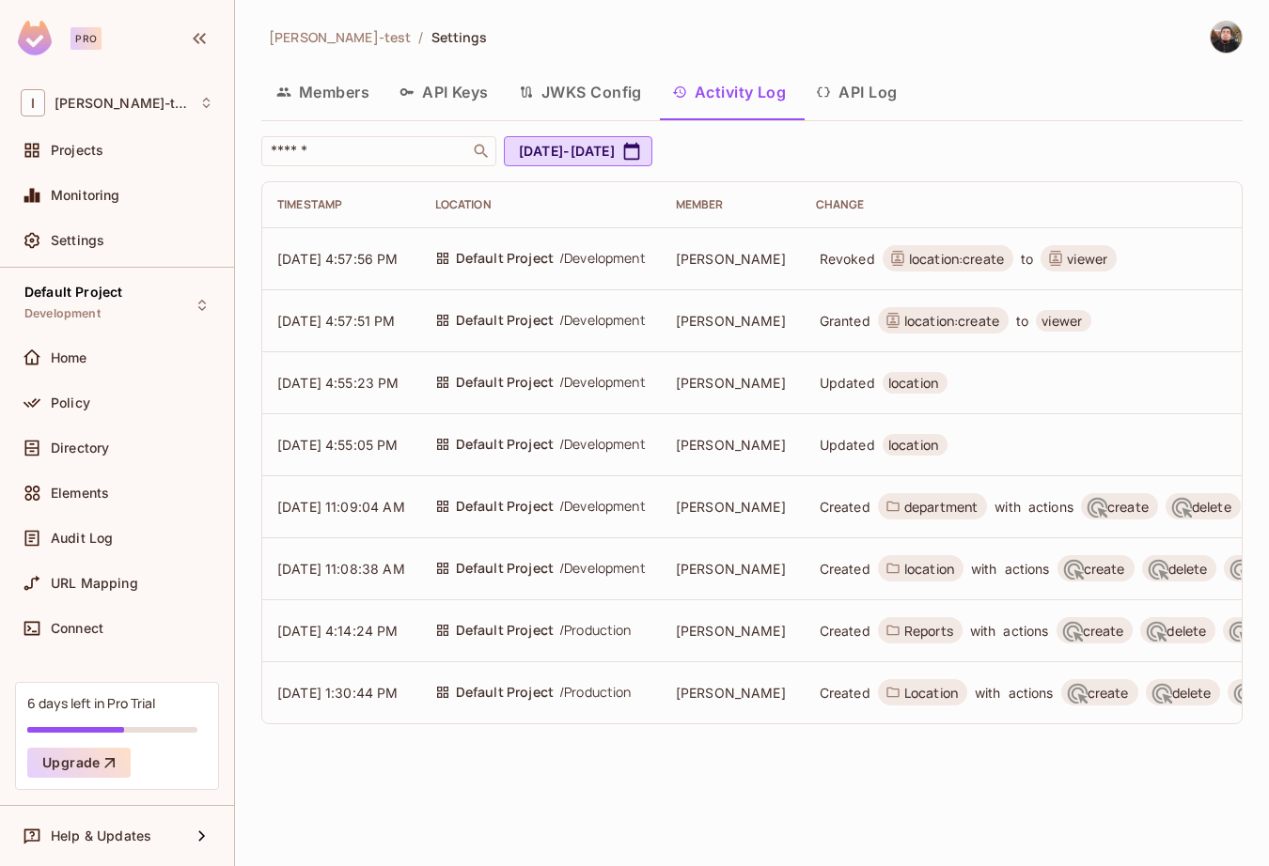
click at [875, 266] on span "Revoked" at bounding box center [846, 259] width 55 height 18
click at [946, 268] on span "location:create" at bounding box center [947, 258] width 131 height 26
click at [931, 265] on span "location:create" at bounding box center [956, 259] width 95 height 18
click at [967, 260] on span "location:create" at bounding box center [956, 259] width 95 height 18
click at [870, 312] on span "Granted" at bounding box center [844, 321] width 51 height 18
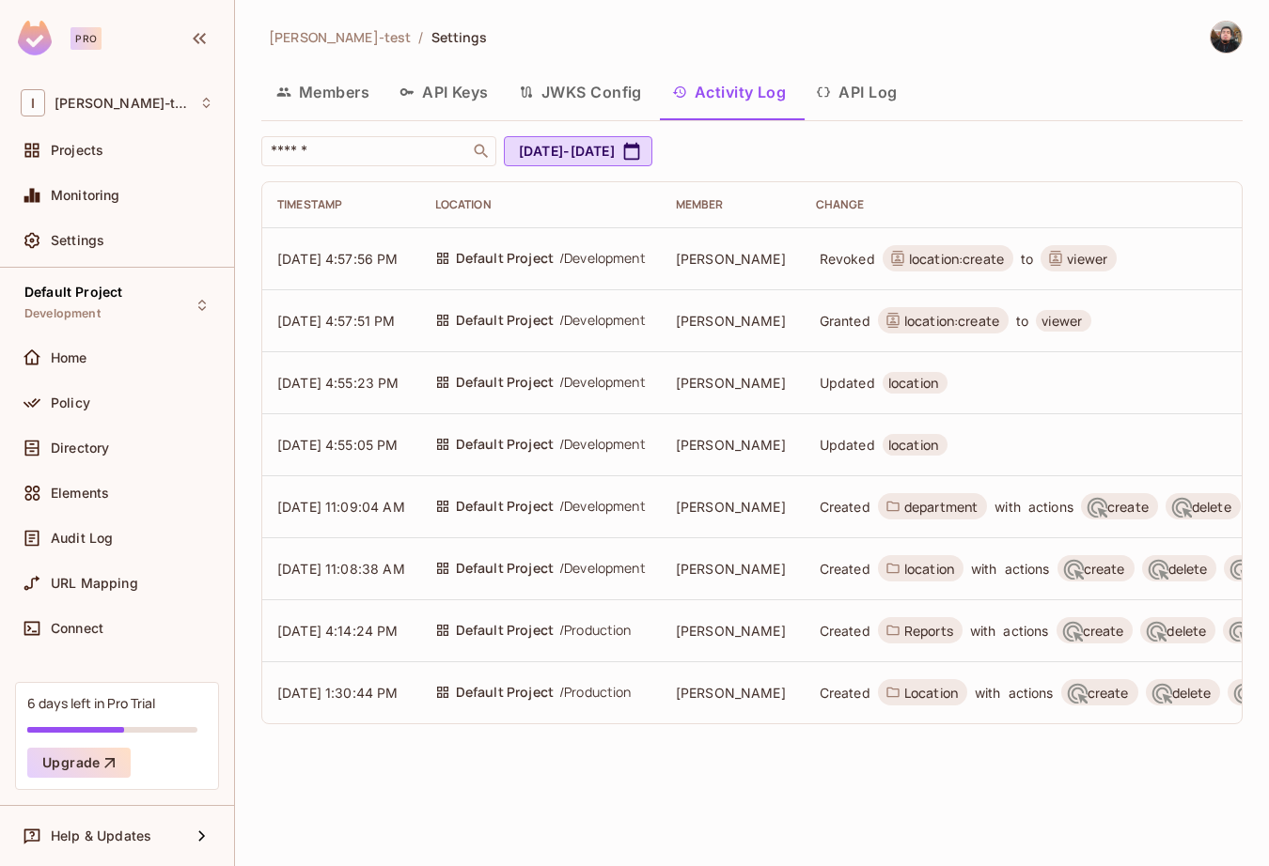
click at [584, 323] on span "/ Development" at bounding box center [602, 320] width 86 height 21
click at [107, 582] on span "URL Mapping" at bounding box center [94, 583] width 87 height 15
click at [752, 81] on button "Activity Log" at bounding box center [729, 92] width 145 height 47
click at [851, 92] on button "API Log" at bounding box center [856, 92] width 111 height 47
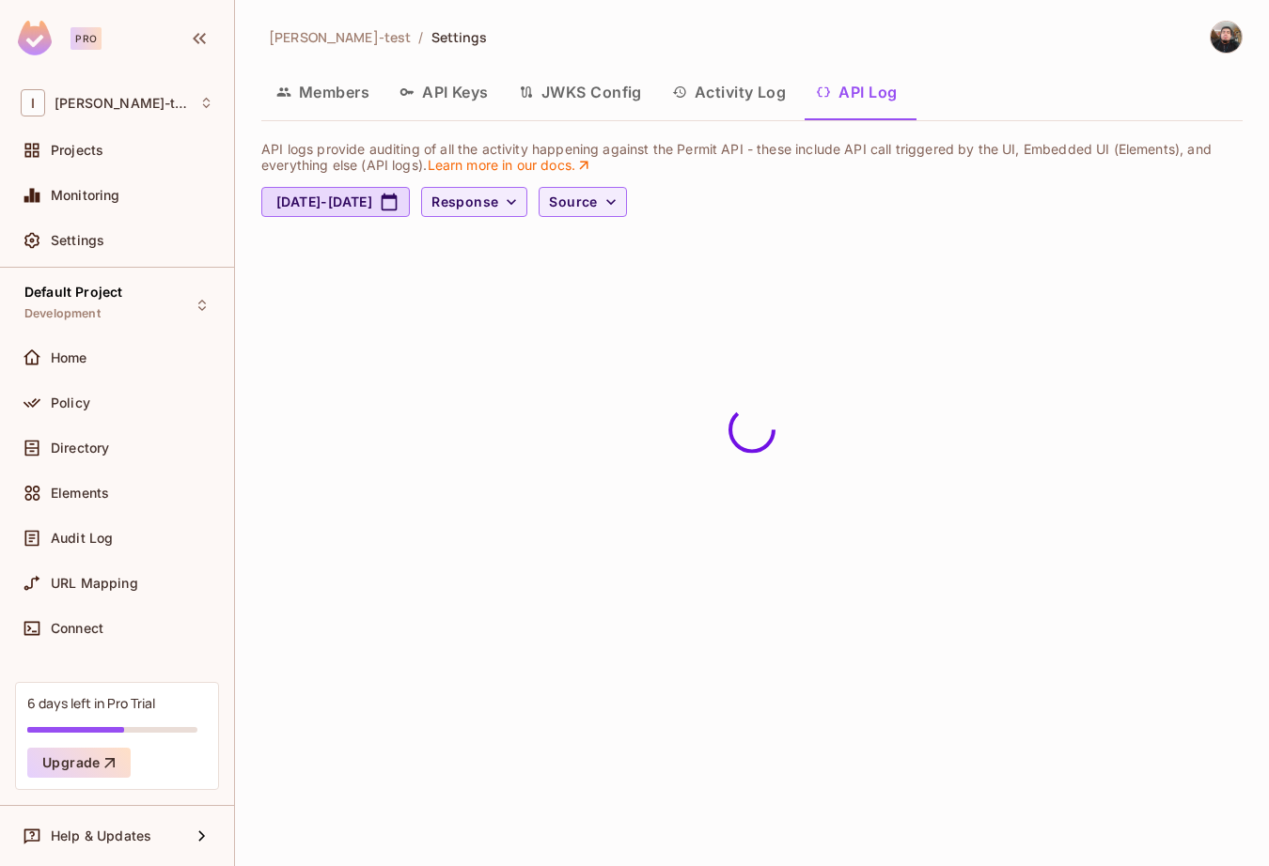
click at [729, 93] on button "Activity Log" at bounding box center [729, 92] width 145 height 47
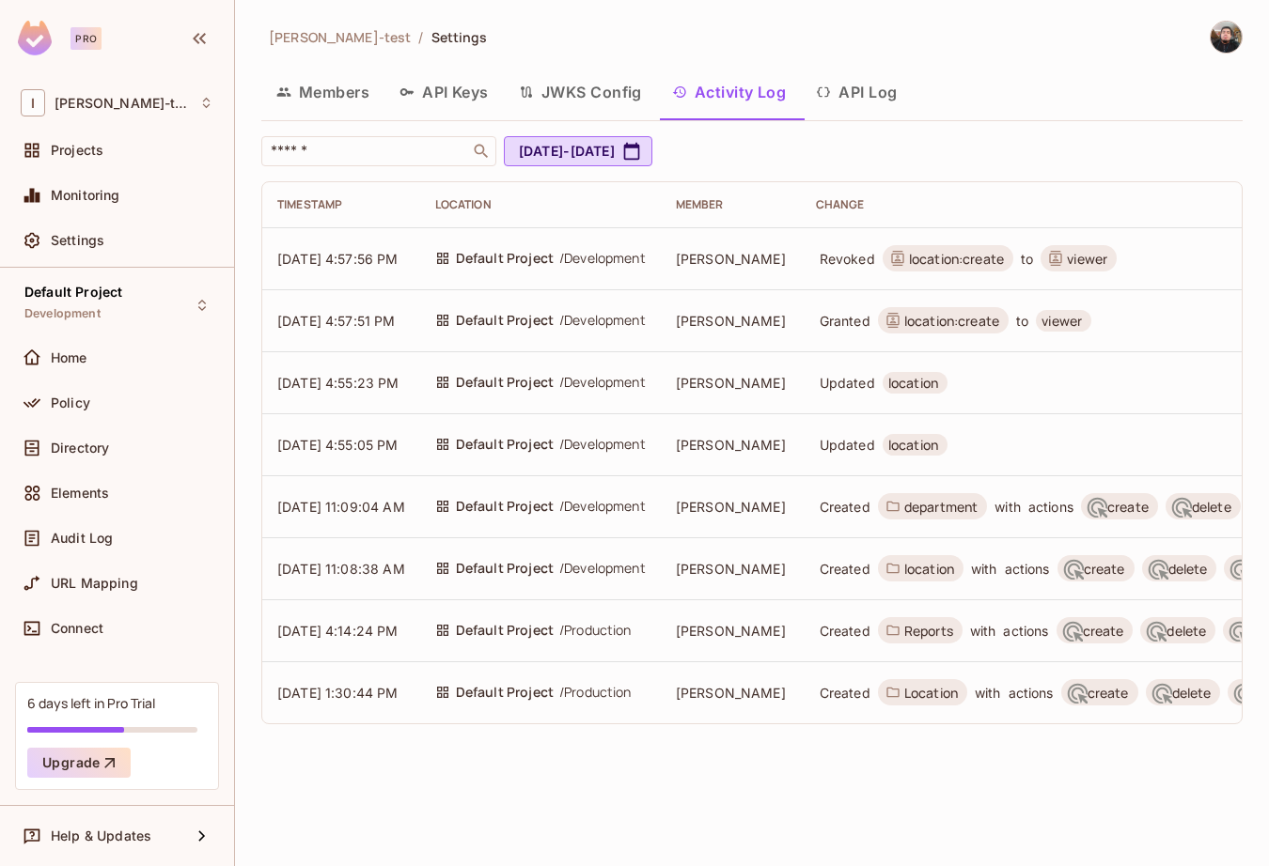
click at [838, 92] on button "API Log" at bounding box center [856, 92] width 111 height 47
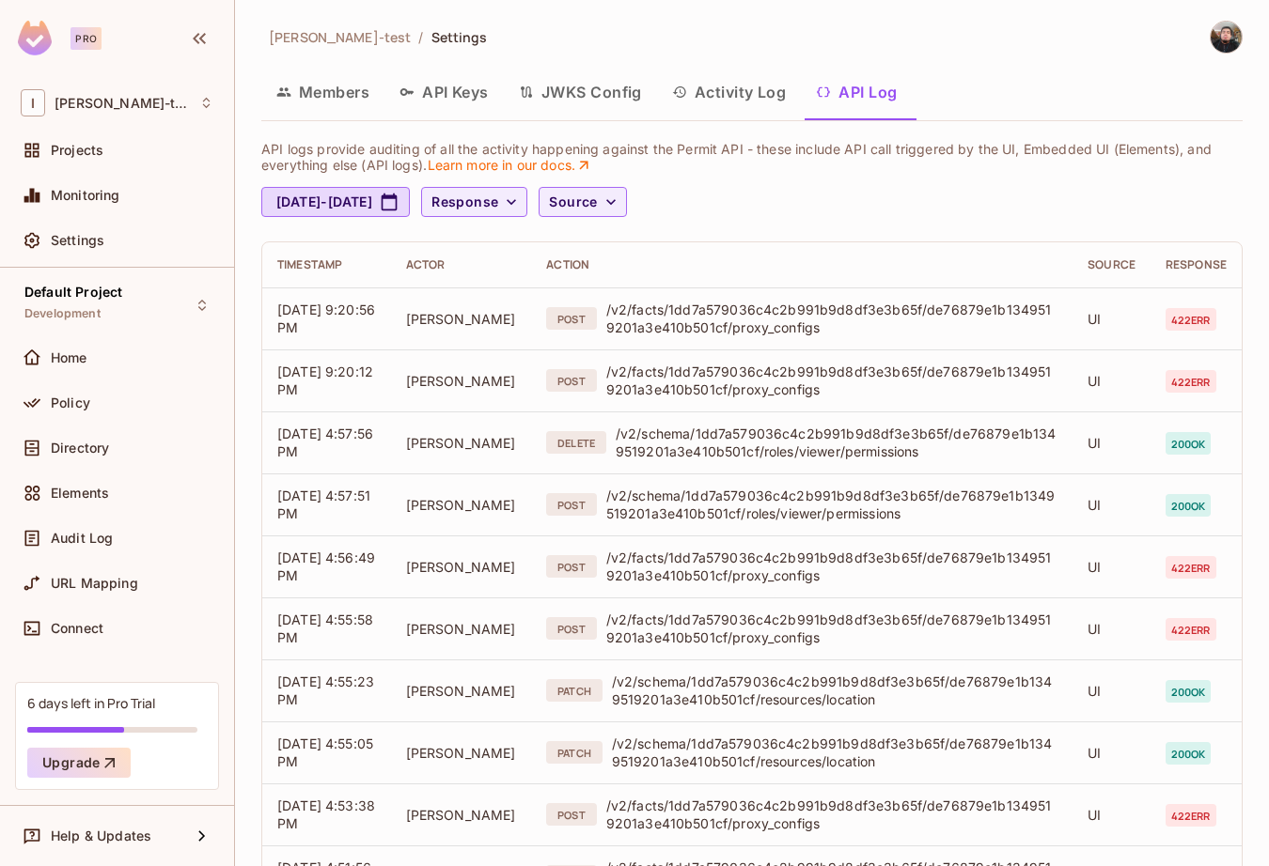
click at [311, 264] on div "Timestamp" at bounding box center [326, 264] width 99 height 15
click at [405, 275] on th "Actor" at bounding box center [461, 264] width 141 height 45
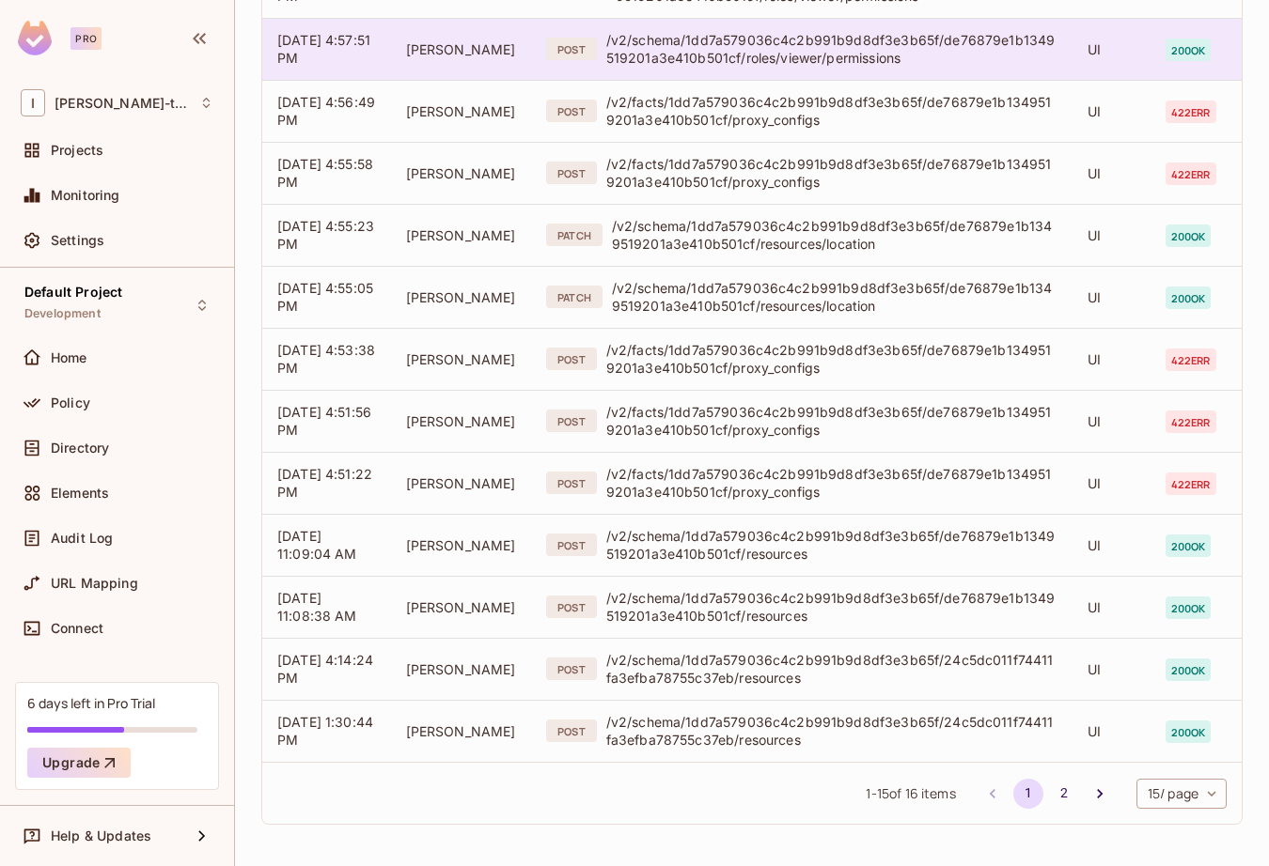
scroll to position [410, 0]
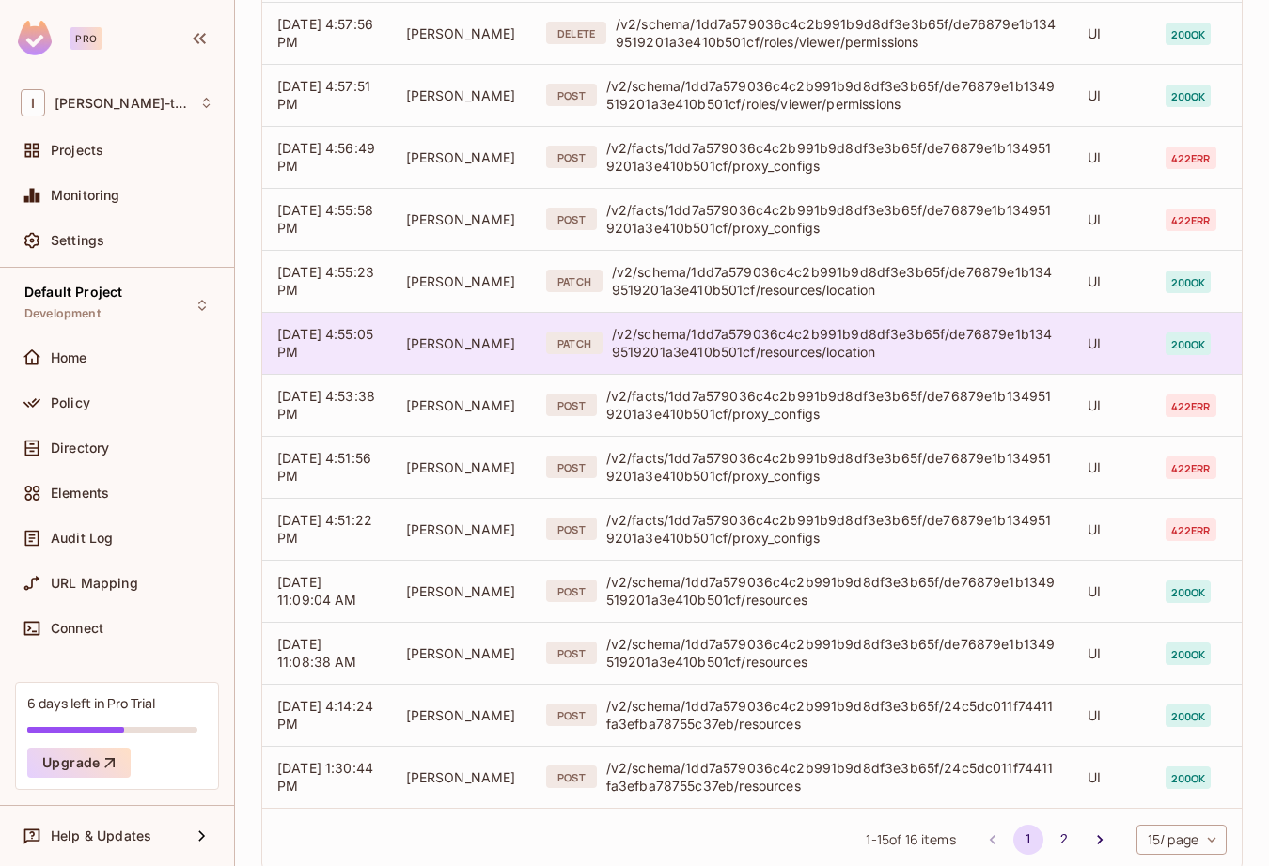
click at [876, 366] on td "PATCH /v2/schema/1dd7a579036c4c2b991b9d8df3e3b65f/de76879e1b1349519201a3e410b50…" at bounding box center [801, 343] width 541 height 62
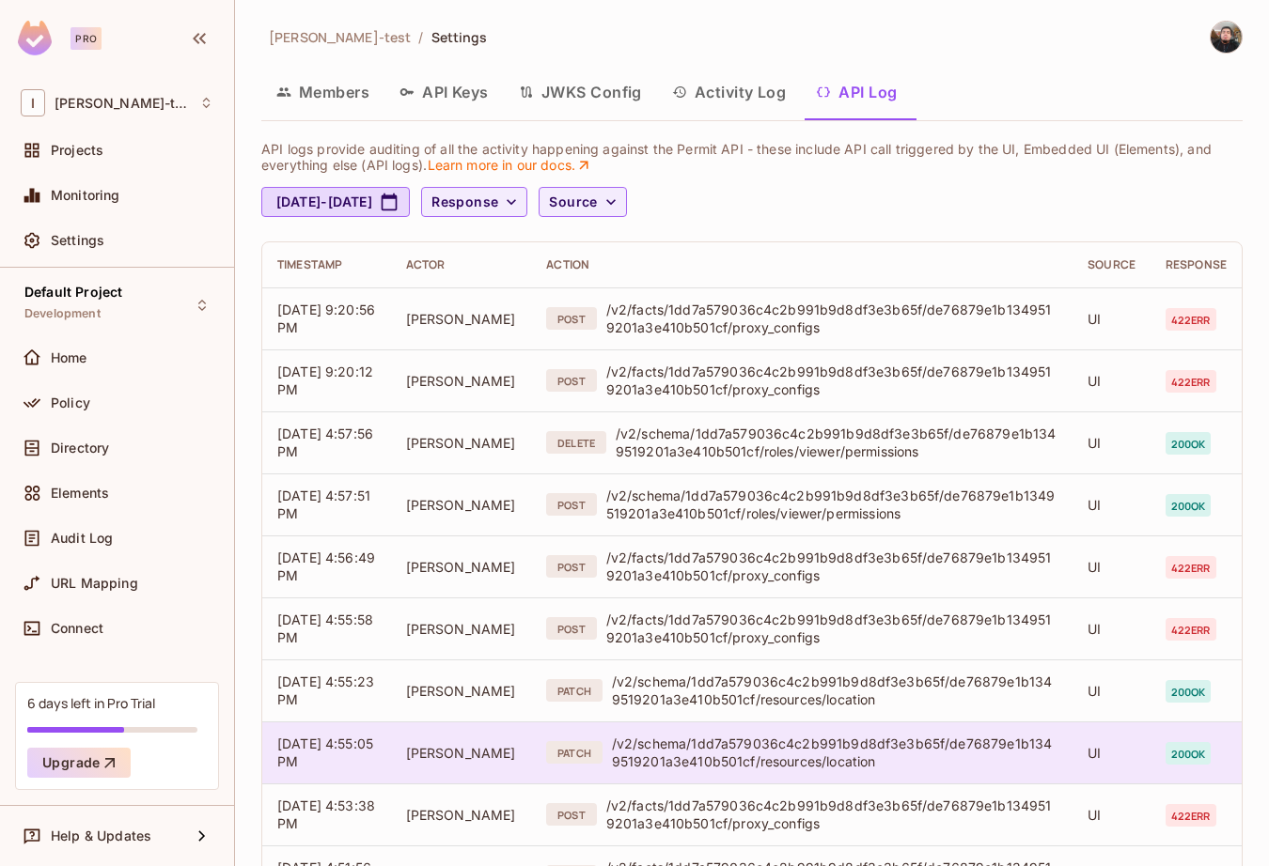
scroll to position [456, 0]
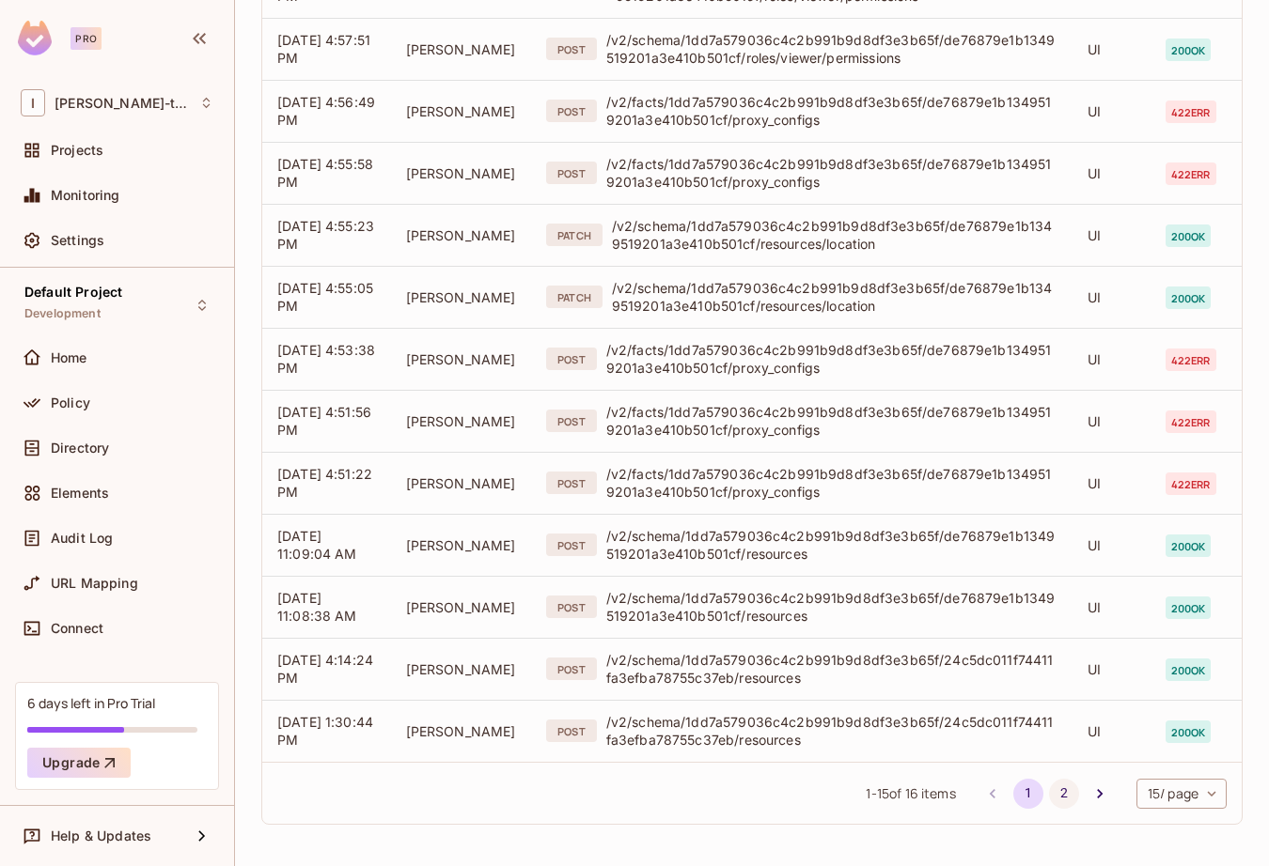
click at [1053, 790] on button "2" at bounding box center [1064, 794] width 30 height 30
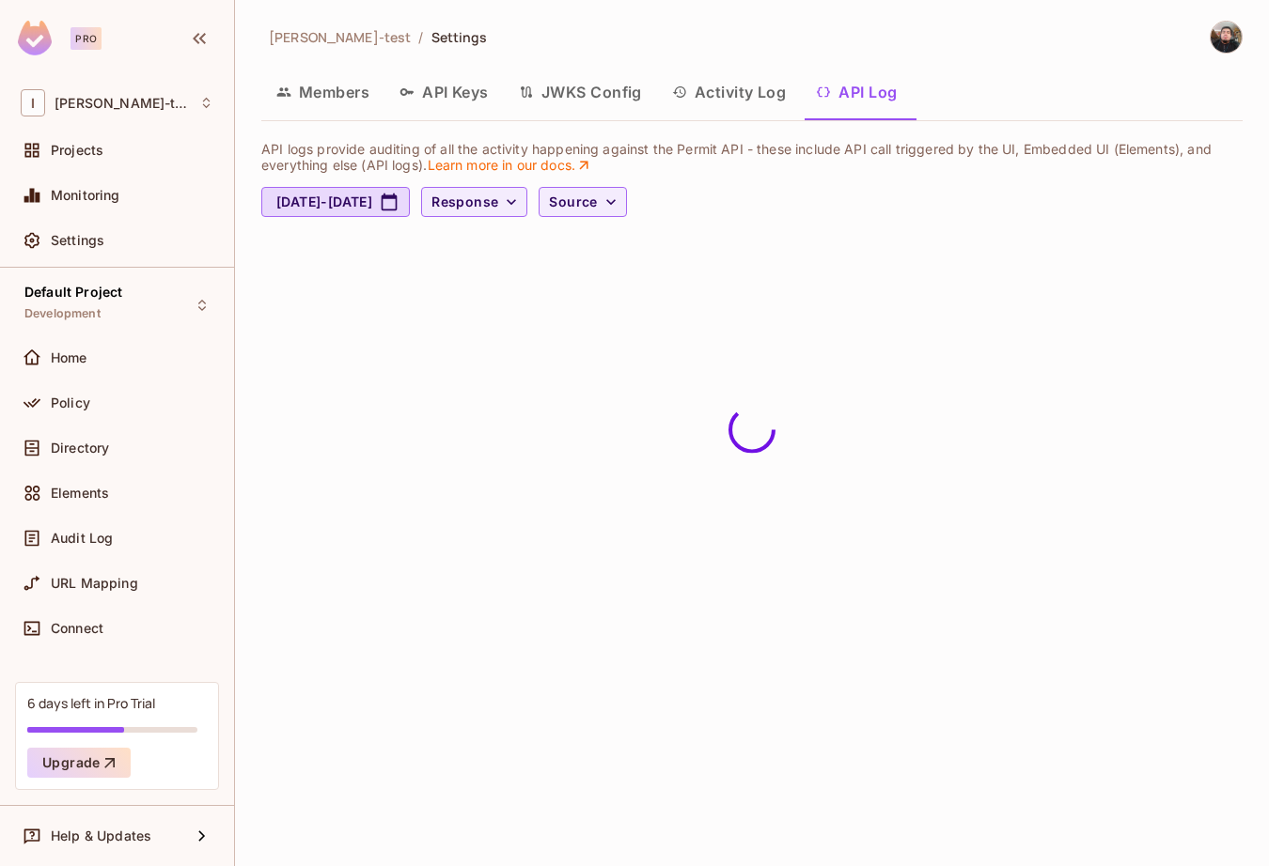
scroll to position [0, 0]
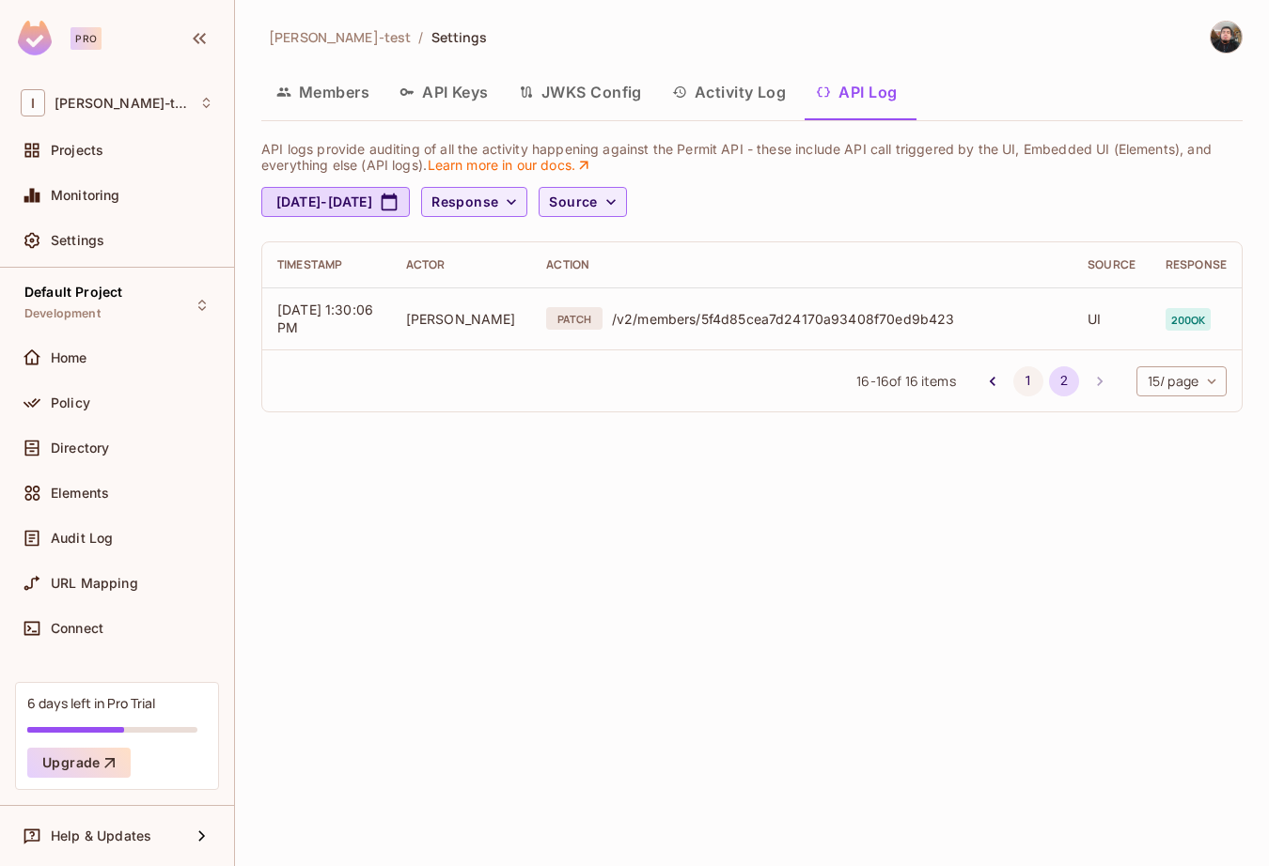
click at [1024, 384] on button "1" at bounding box center [1028, 381] width 30 height 30
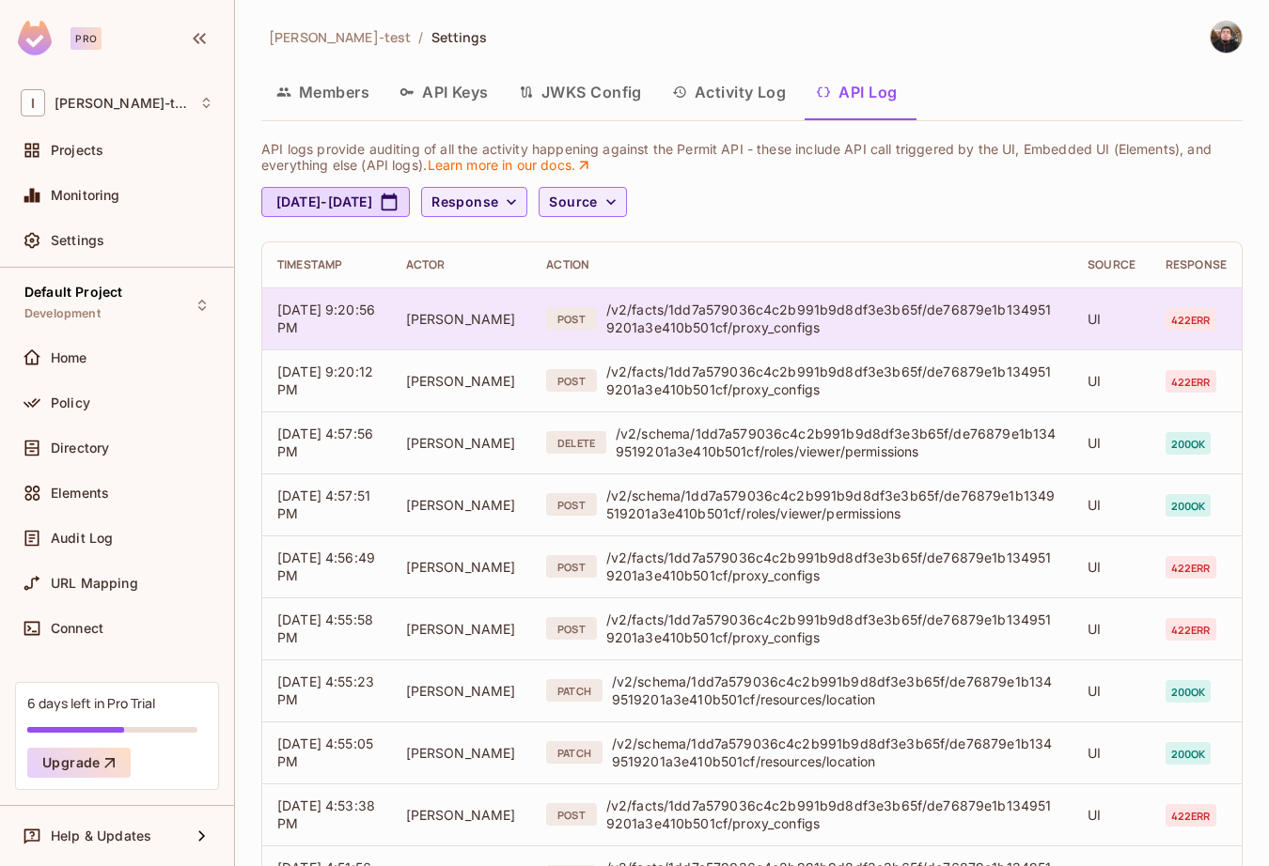
click at [942, 337] on td "POST /v2/facts/1dd7a579036c4c2b991b9d8df3e3b65f/de76879e1b1349519201a3e410b501c…" at bounding box center [801, 319] width 541 height 62
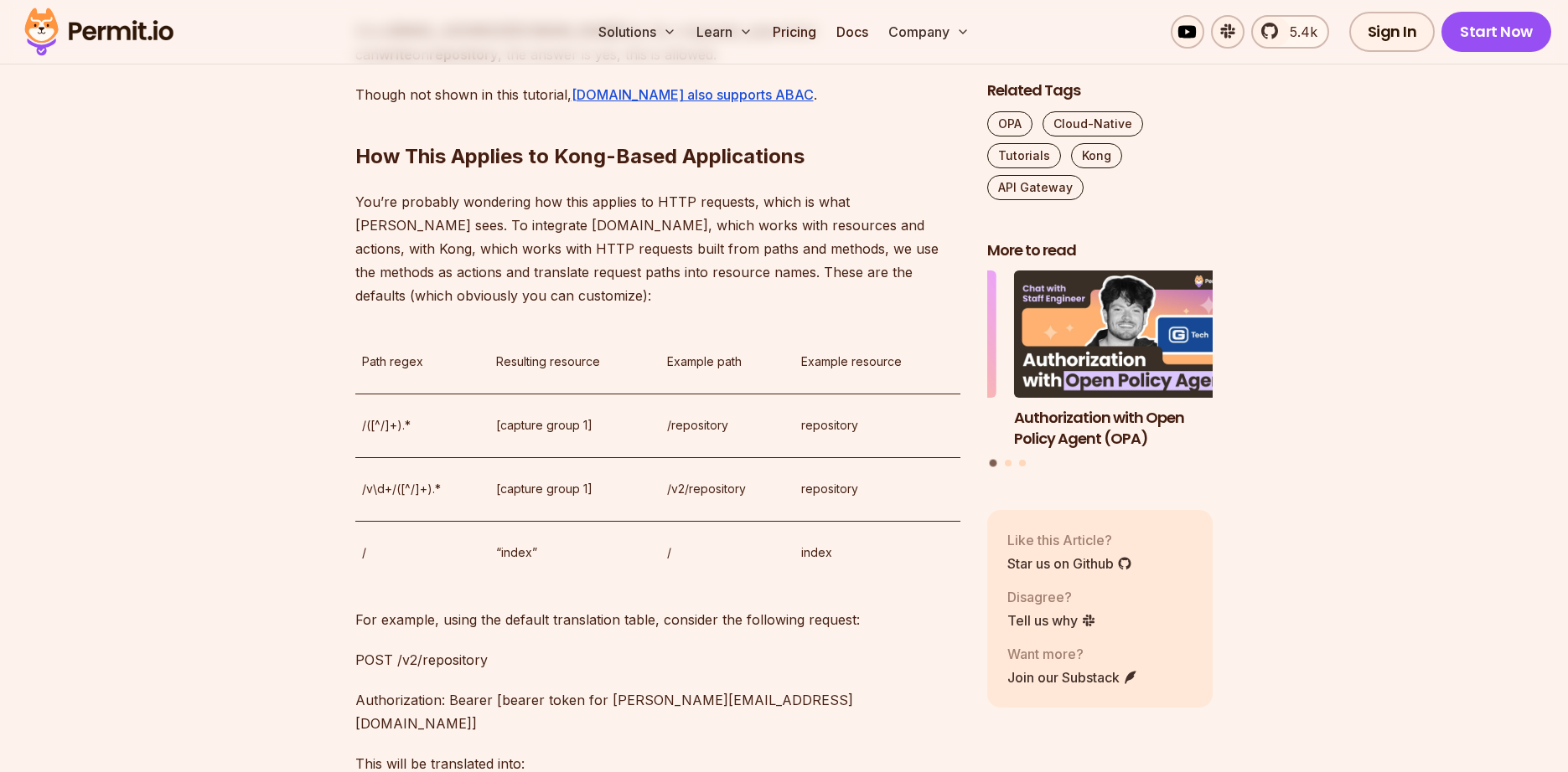
scroll to position [2121, 0]
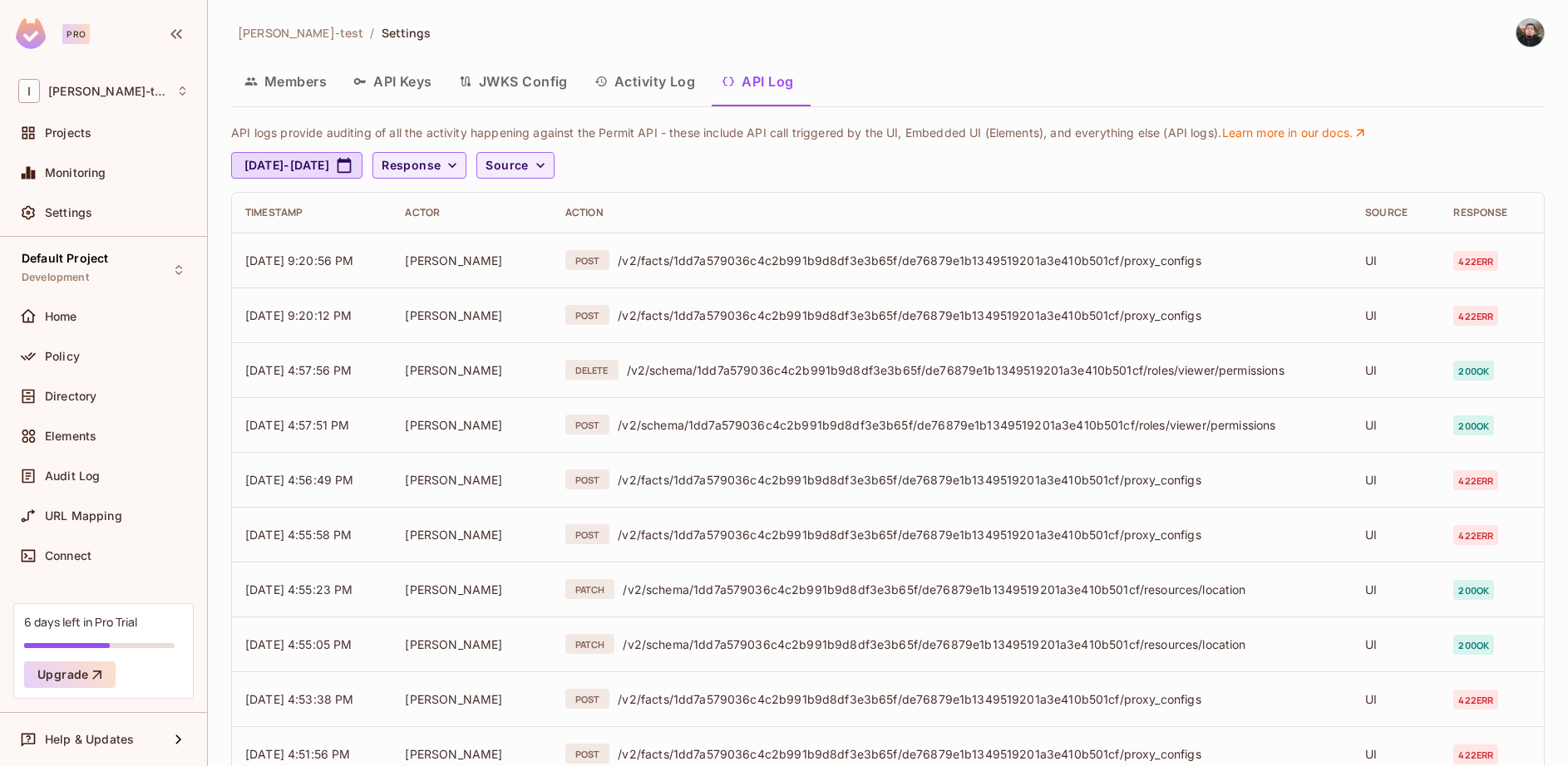
click at [465, 90] on button "JWKS Config" at bounding box center [513, 81] width 135 height 42
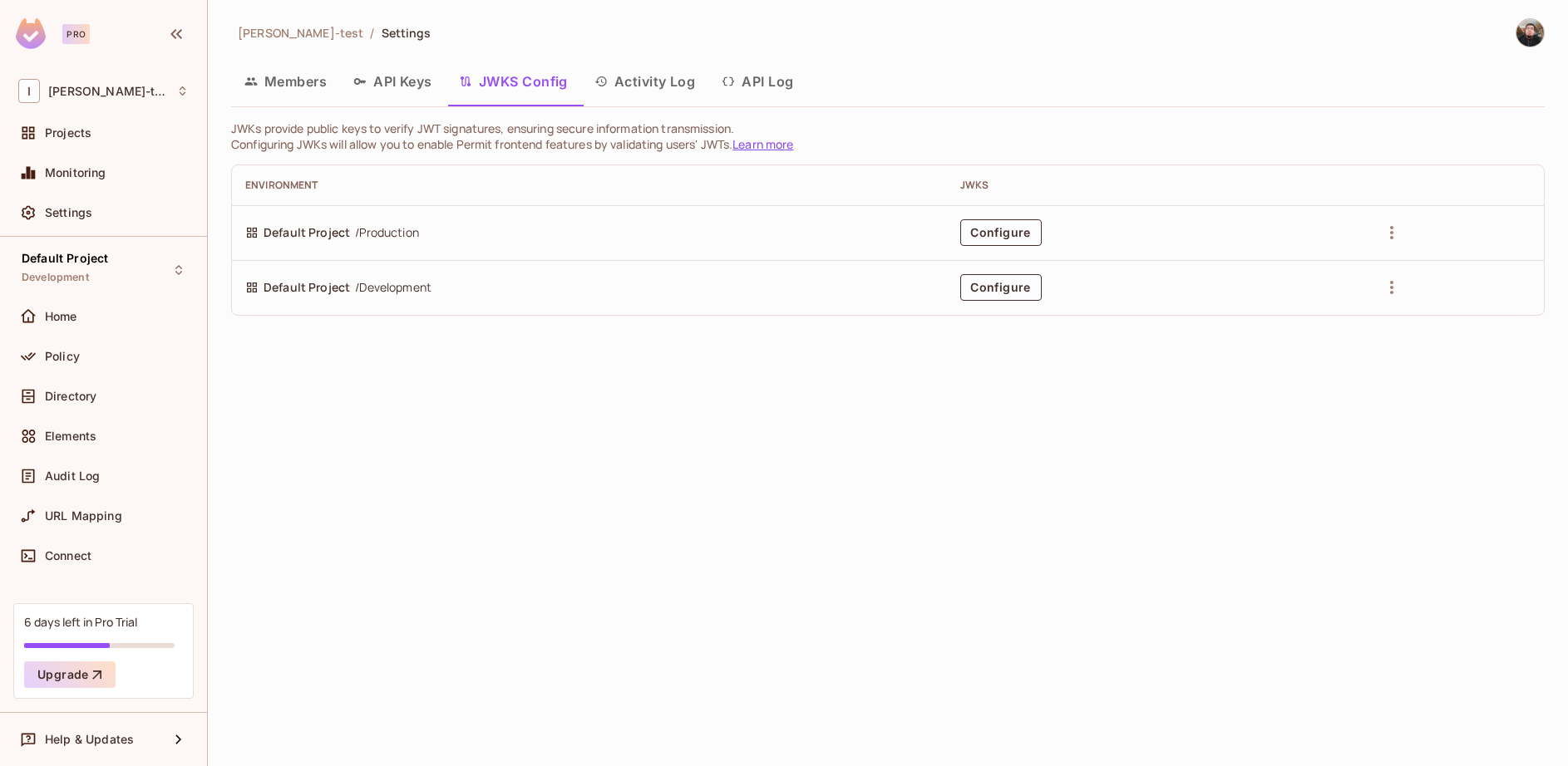
click at [378, 78] on button "API Keys" at bounding box center [392, 81] width 105 height 42
click at [378, 78] on div "[PERSON_NAME]-test / Settings Members API Keys JWKS Config Activity Log API Log…" at bounding box center [888, 383] width 1360 height 766
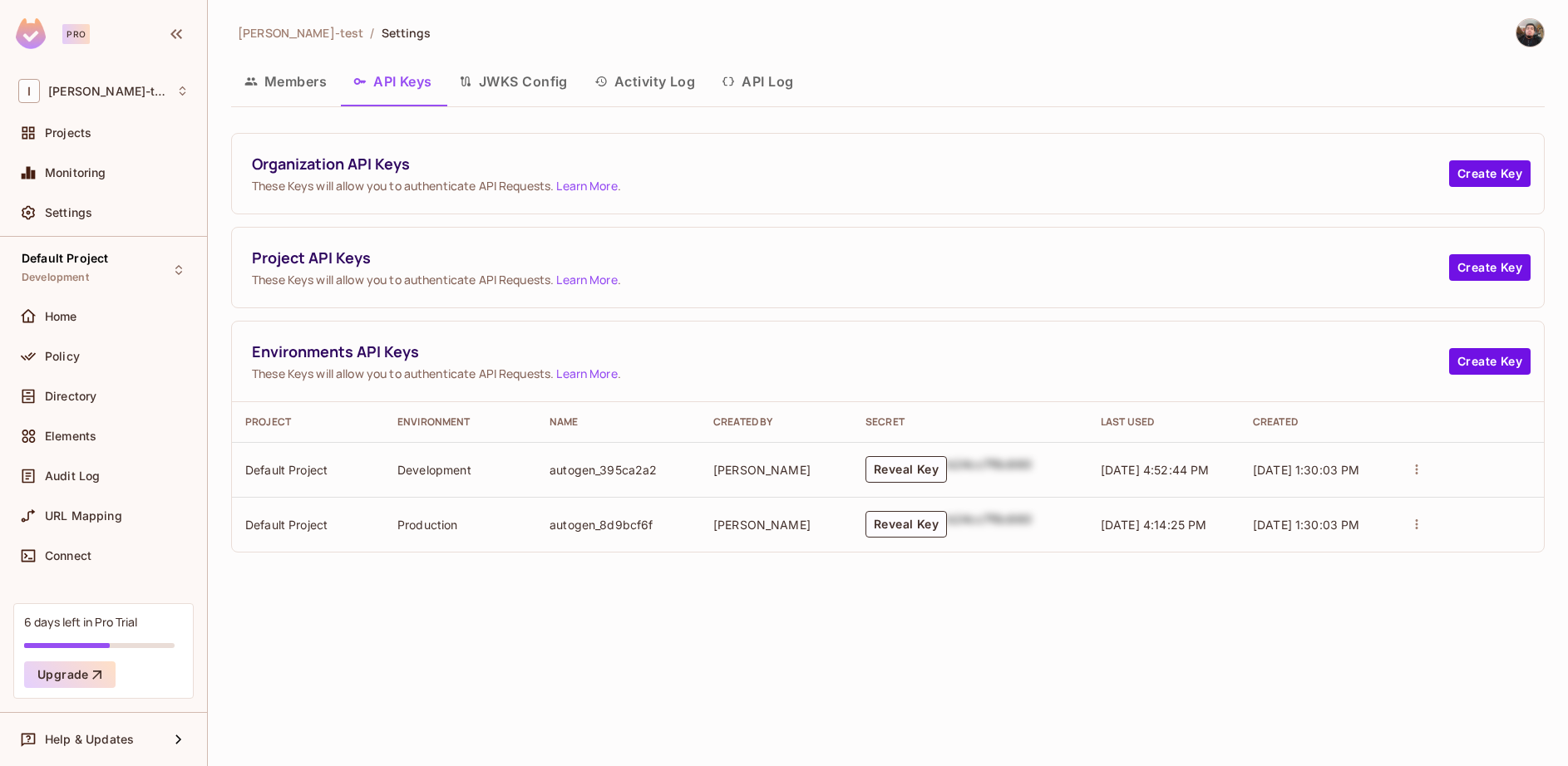
click at [288, 80] on button "Members" at bounding box center [285, 81] width 109 height 42
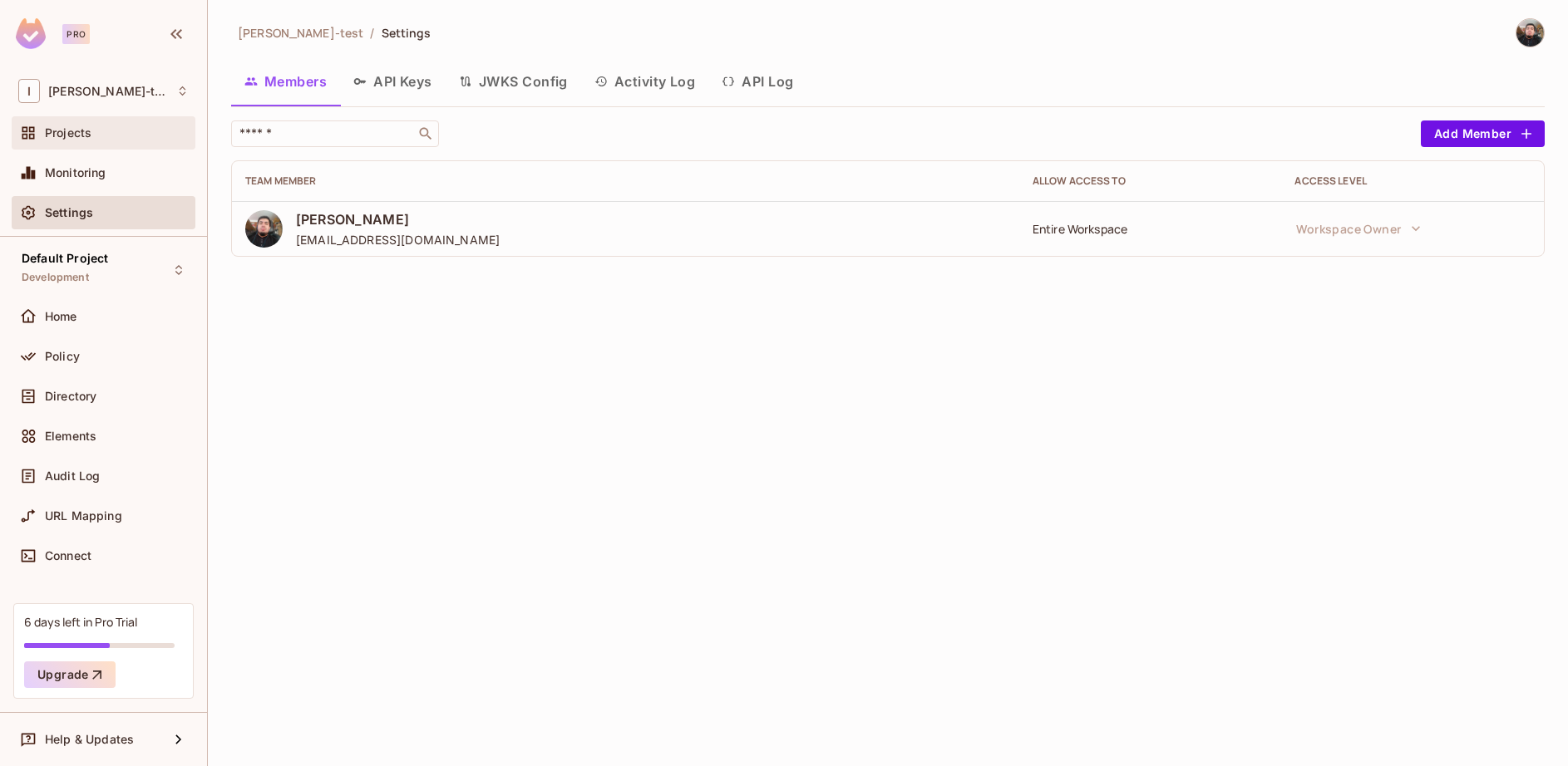
click at [88, 133] on span "Projects" at bounding box center [68, 133] width 47 height 13
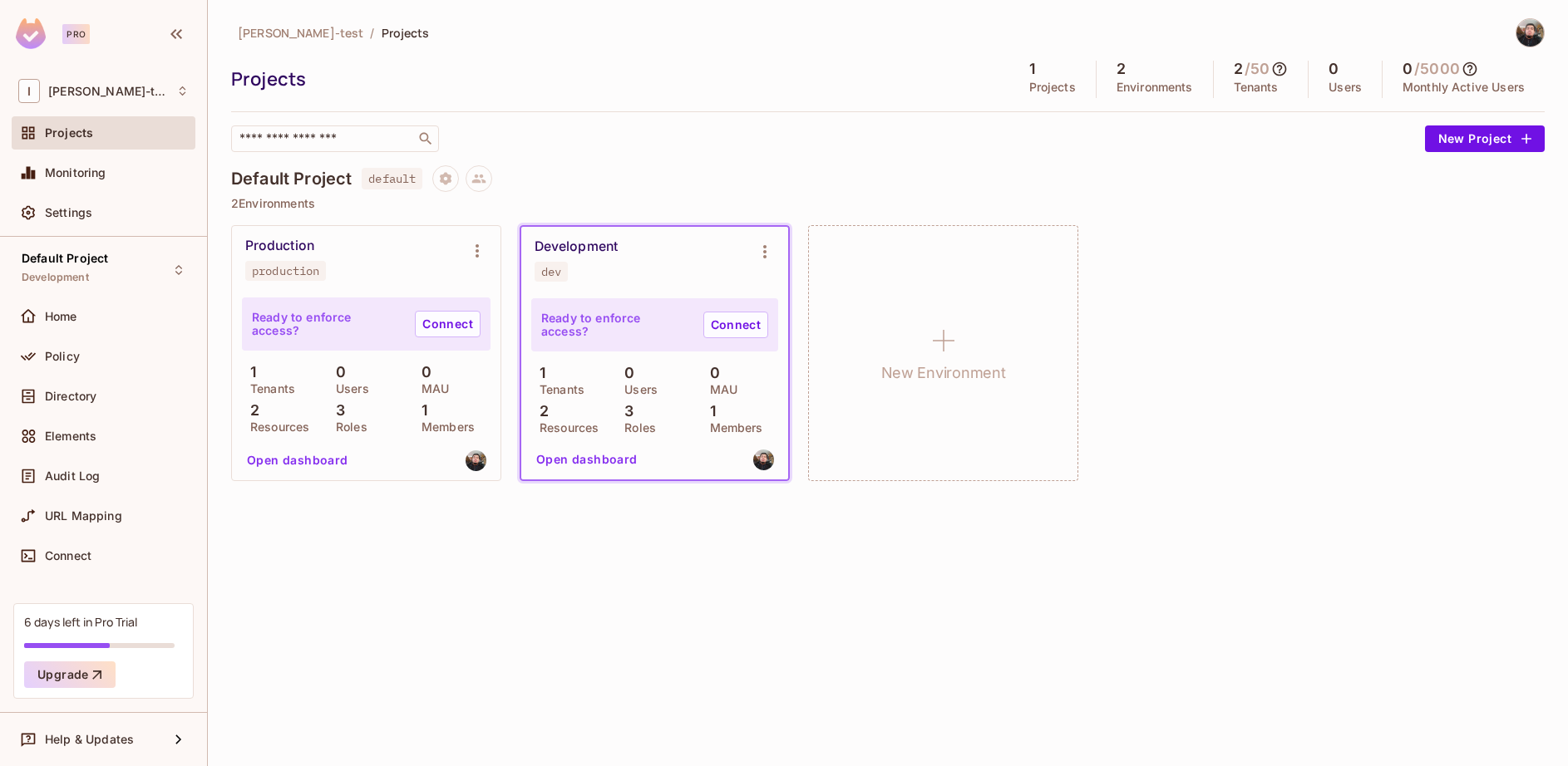
click at [692, 405] on div "3 Roles" at bounding box center [654, 418] width 76 height 30
click at [692, 405] on body "Pro I [PERSON_NAME]-test Projects Monitoring Settings Default Project Developme…" at bounding box center [784, 383] width 1568 height 766
click at [1279, 72] on icon at bounding box center [1280, 69] width 17 height 17
click at [268, 32] on span "[PERSON_NAME]-test" at bounding box center [301, 33] width 126 height 16
click at [80, 203] on div "Settings" at bounding box center [104, 212] width 171 height 20
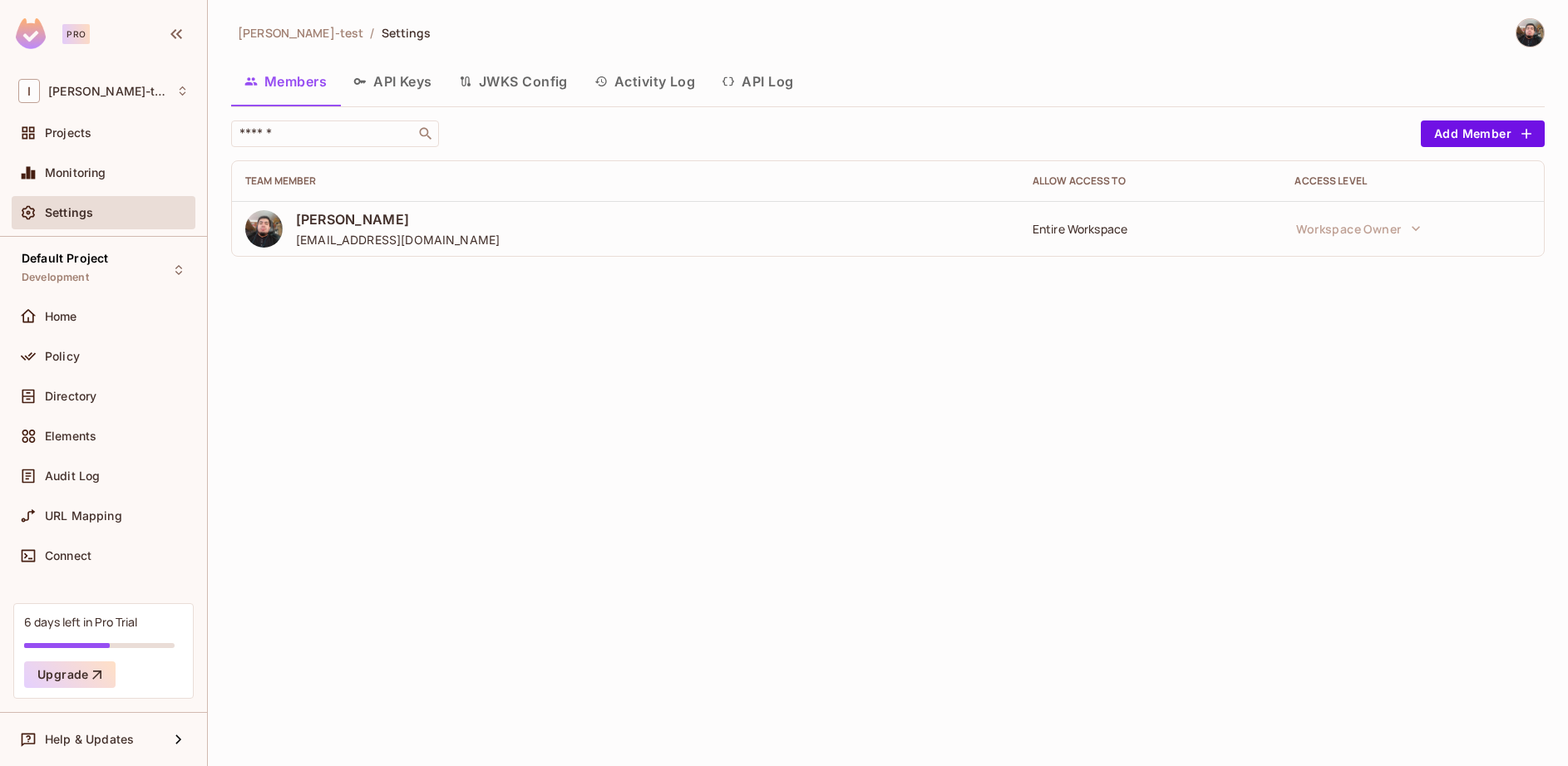
click at [1523, 20] on img at bounding box center [1530, 33] width 27 height 27
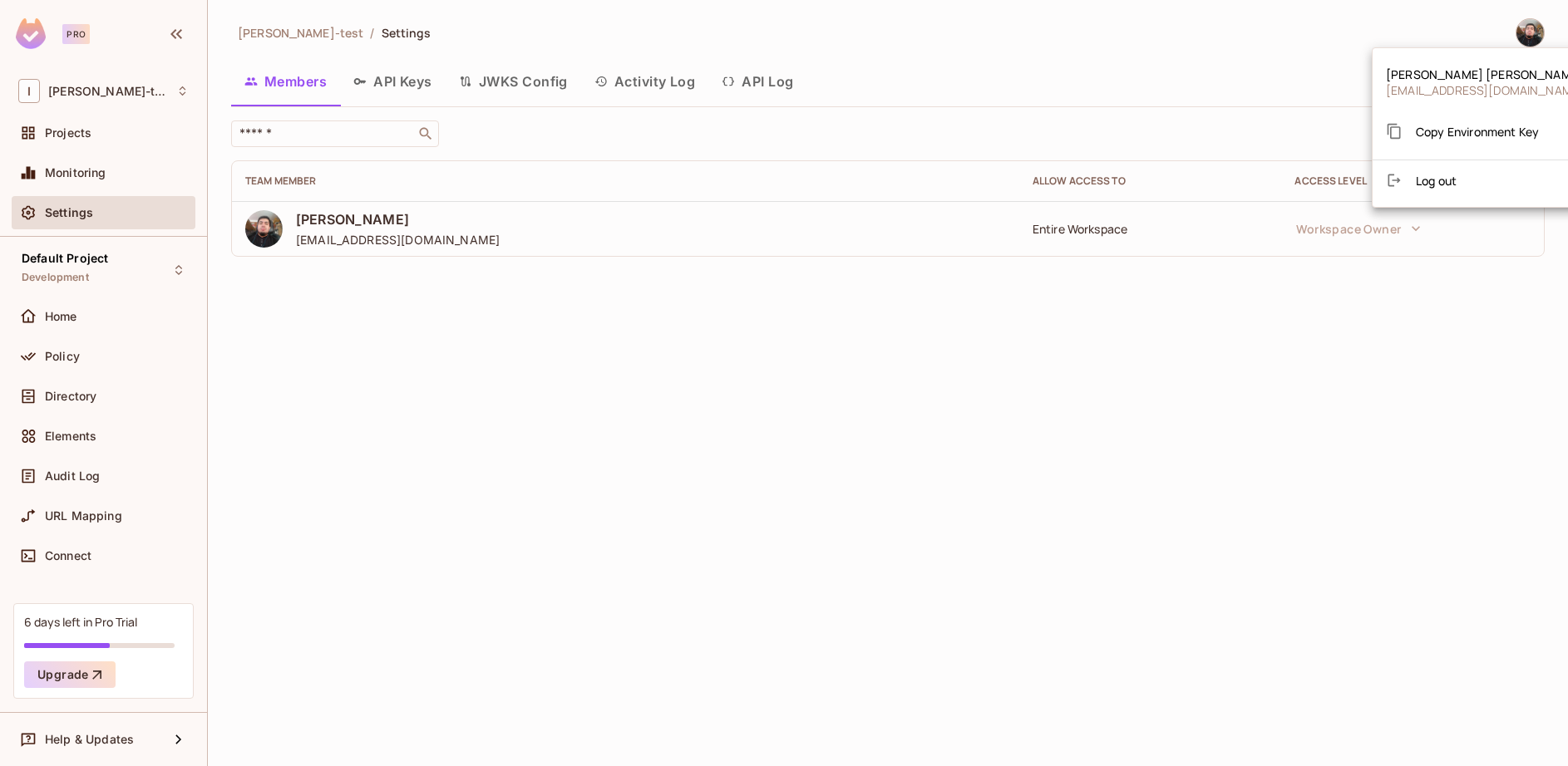
click at [576, 449] on div at bounding box center [784, 383] width 1568 height 766
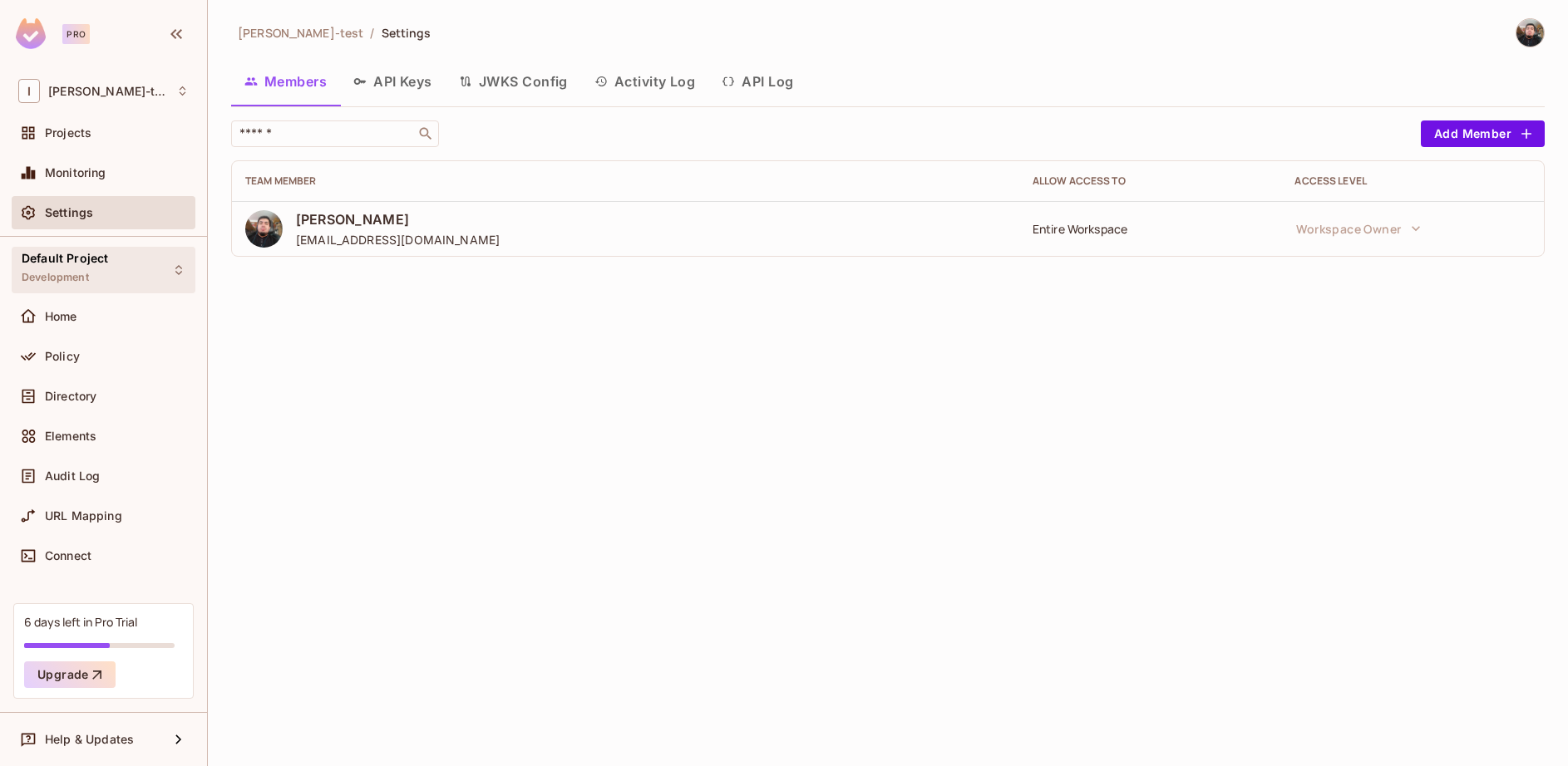
click at [135, 284] on div "Default Project Development" at bounding box center [104, 270] width 184 height 46
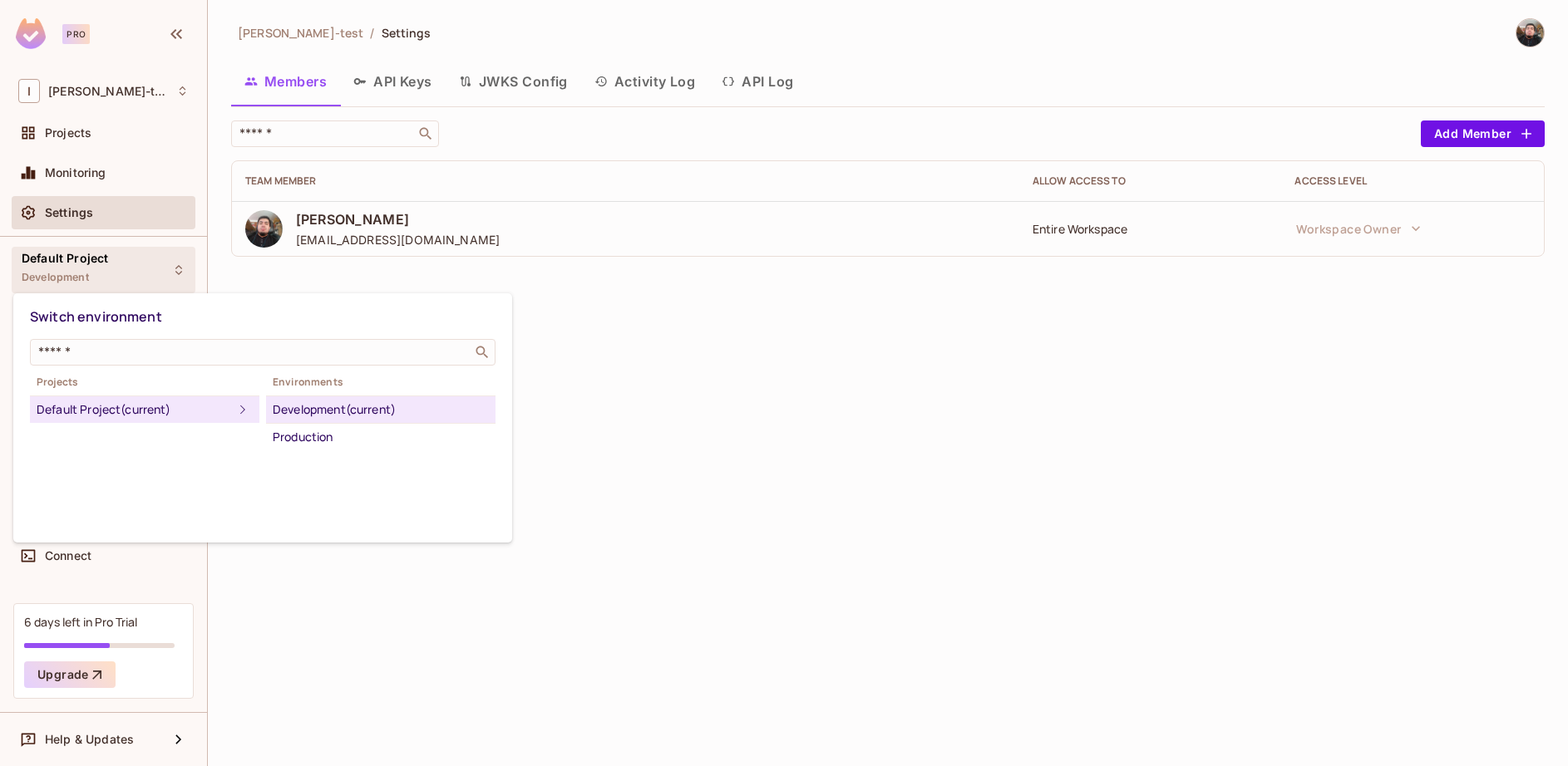
click at [135, 284] on div at bounding box center [784, 383] width 1568 height 766
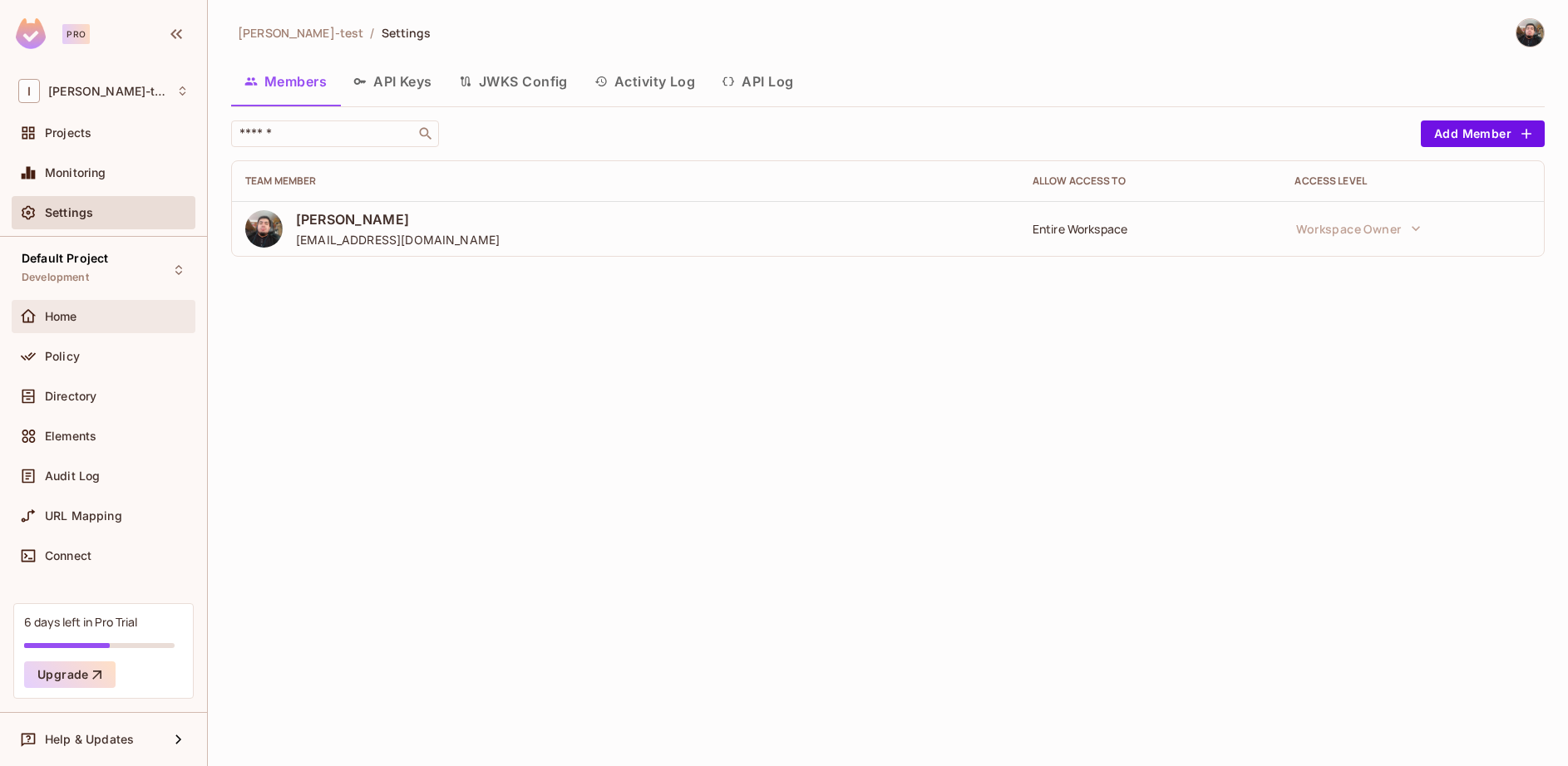
click at [67, 321] on span "Home" at bounding box center [61, 316] width 33 height 13
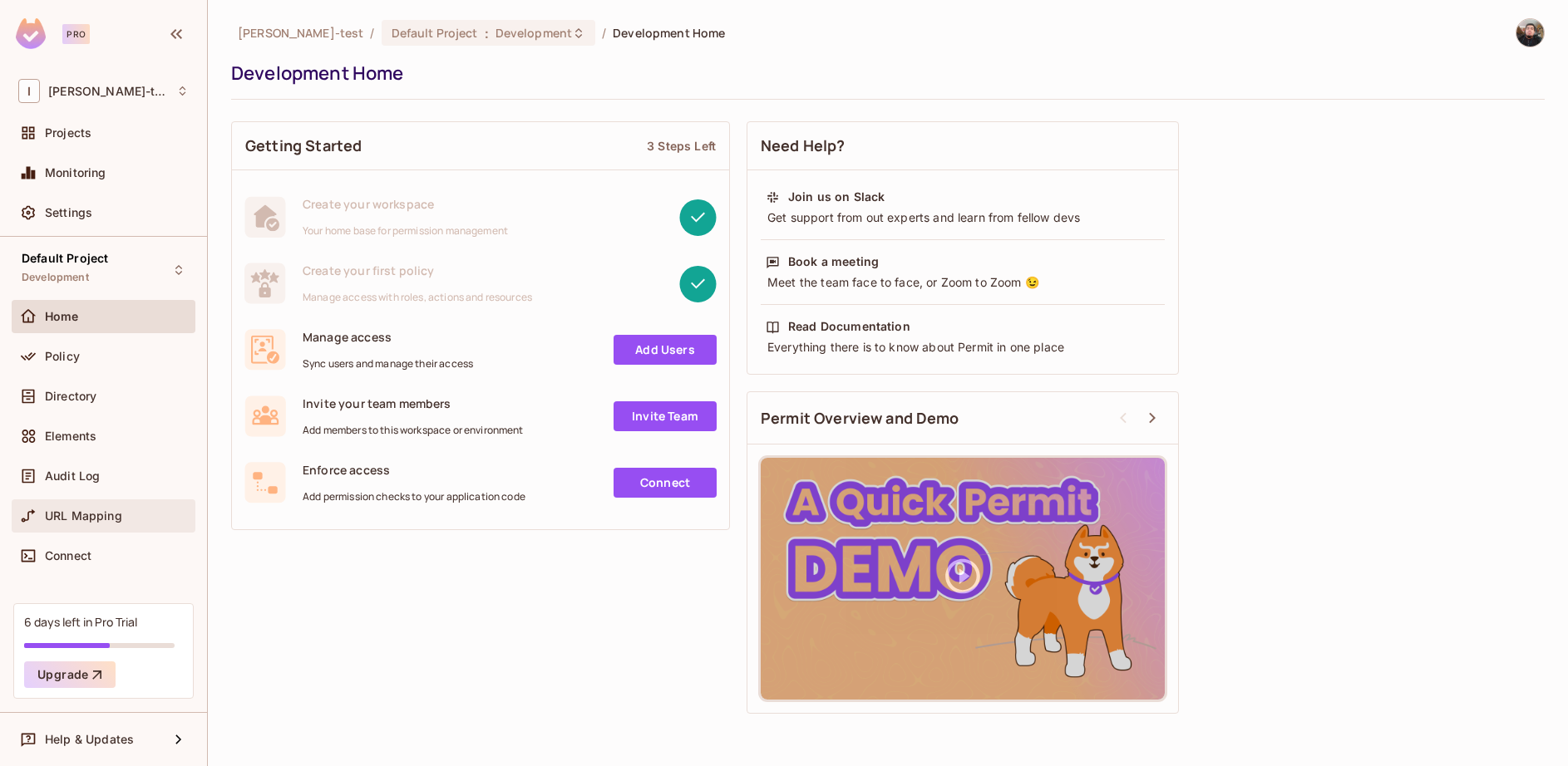
click at [75, 521] on span "URL Mapping" at bounding box center [83, 516] width 77 height 13
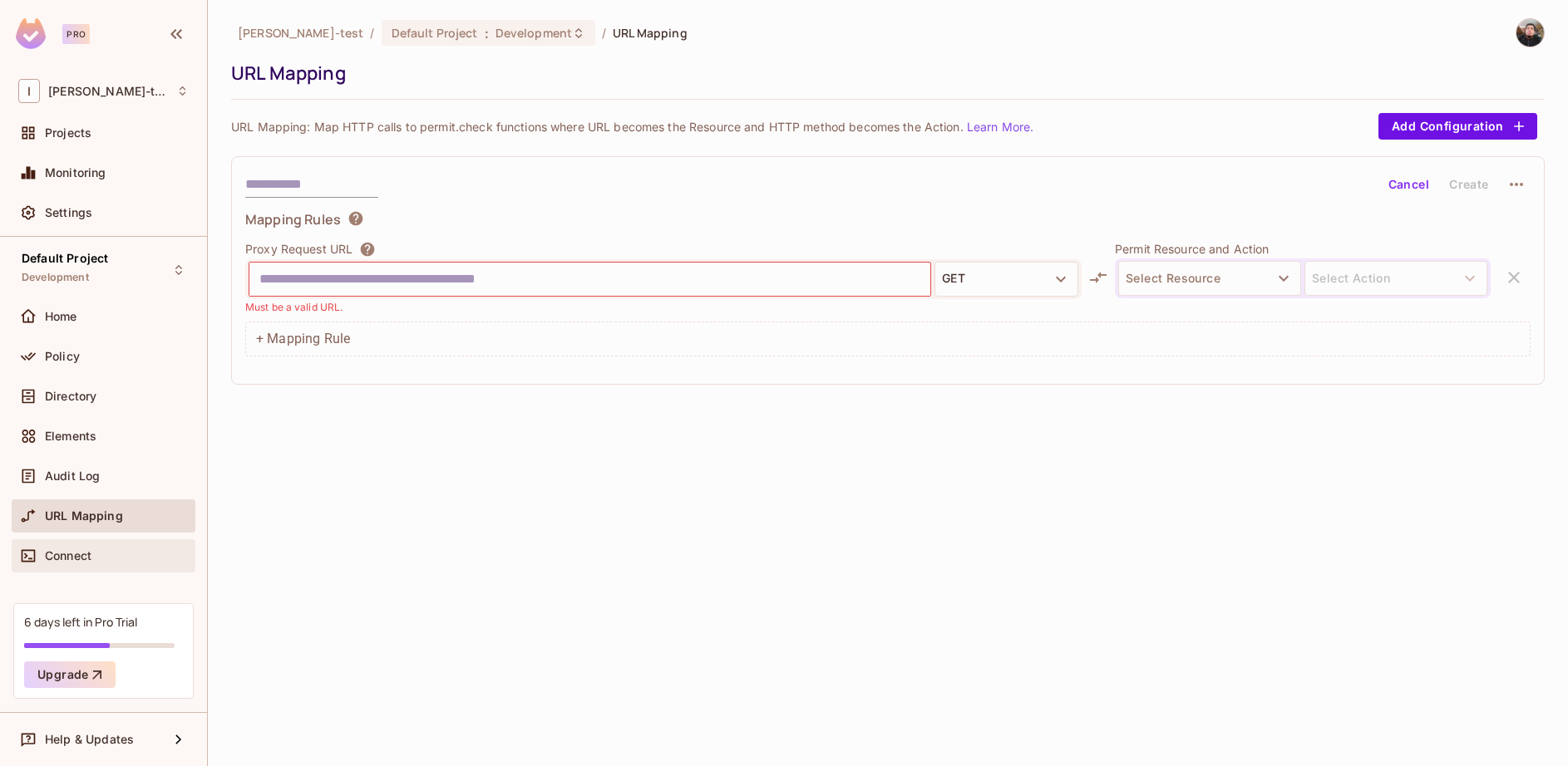
click at [108, 550] on div "Connect" at bounding box center [117, 555] width 144 height 13
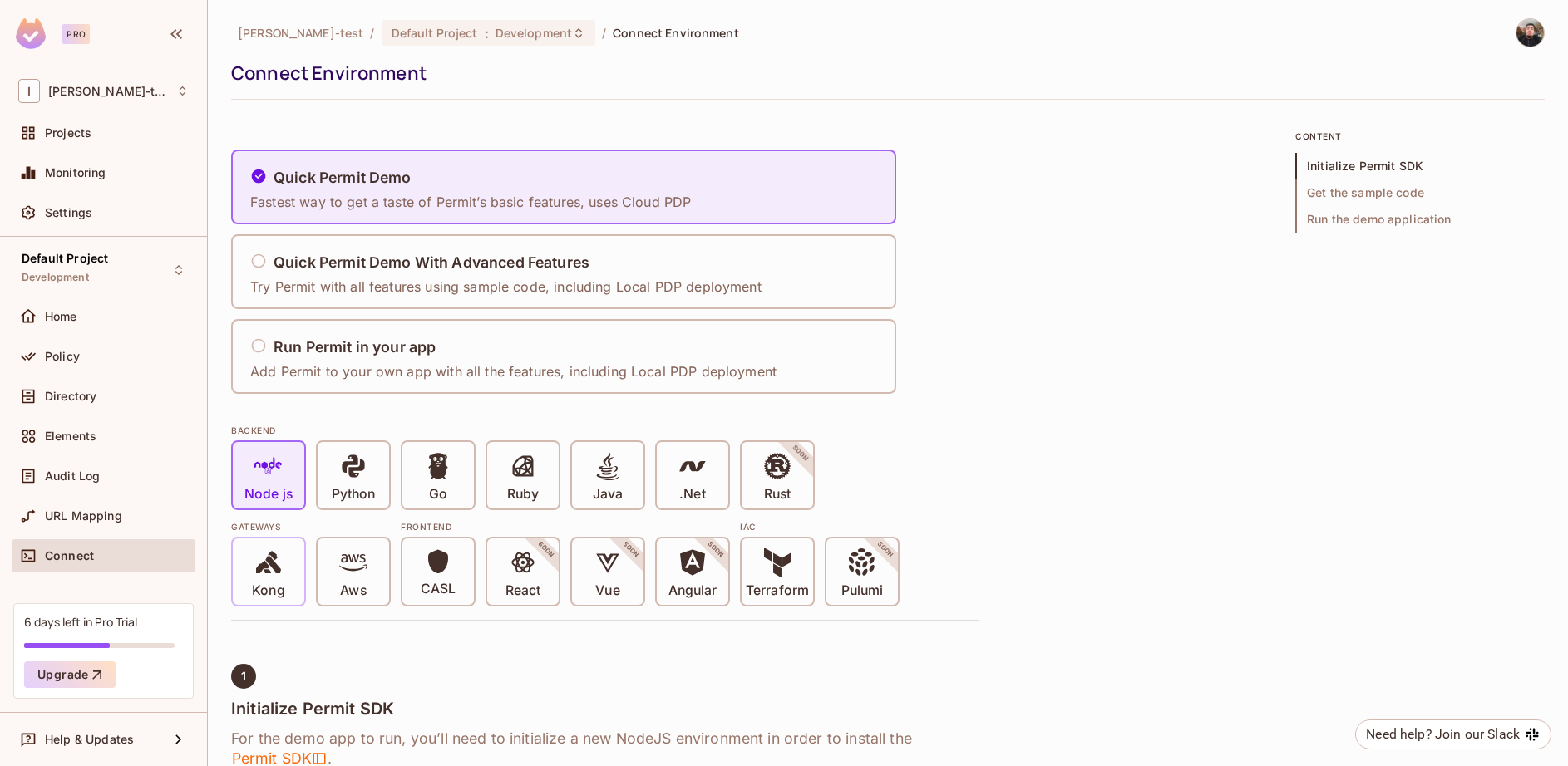
click at [282, 592] on p "Kong" at bounding box center [268, 591] width 33 height 17
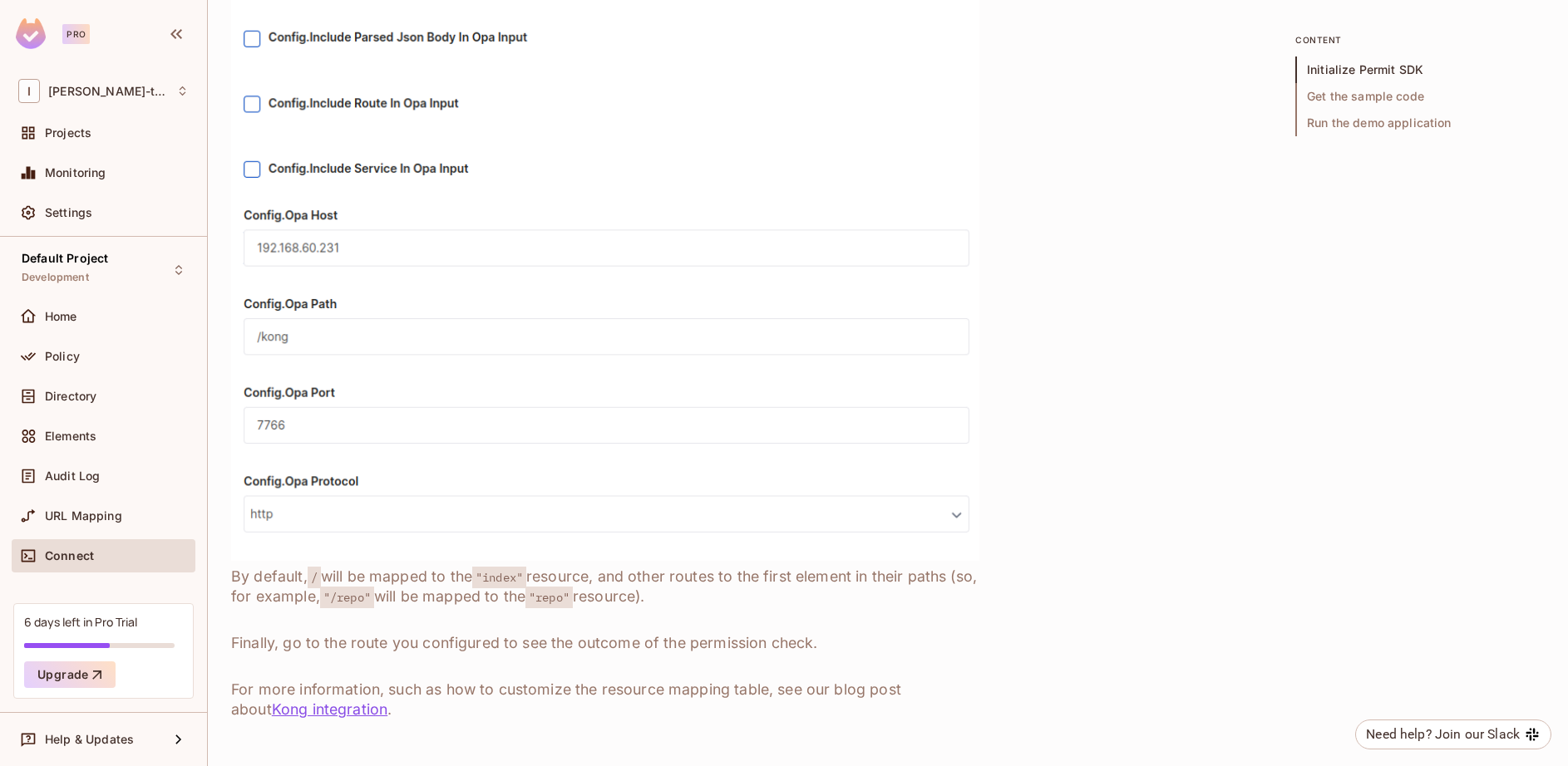
scroll to position [1728, 0]
